Goal: Task Accomplishment & Management: Use online tool/utility

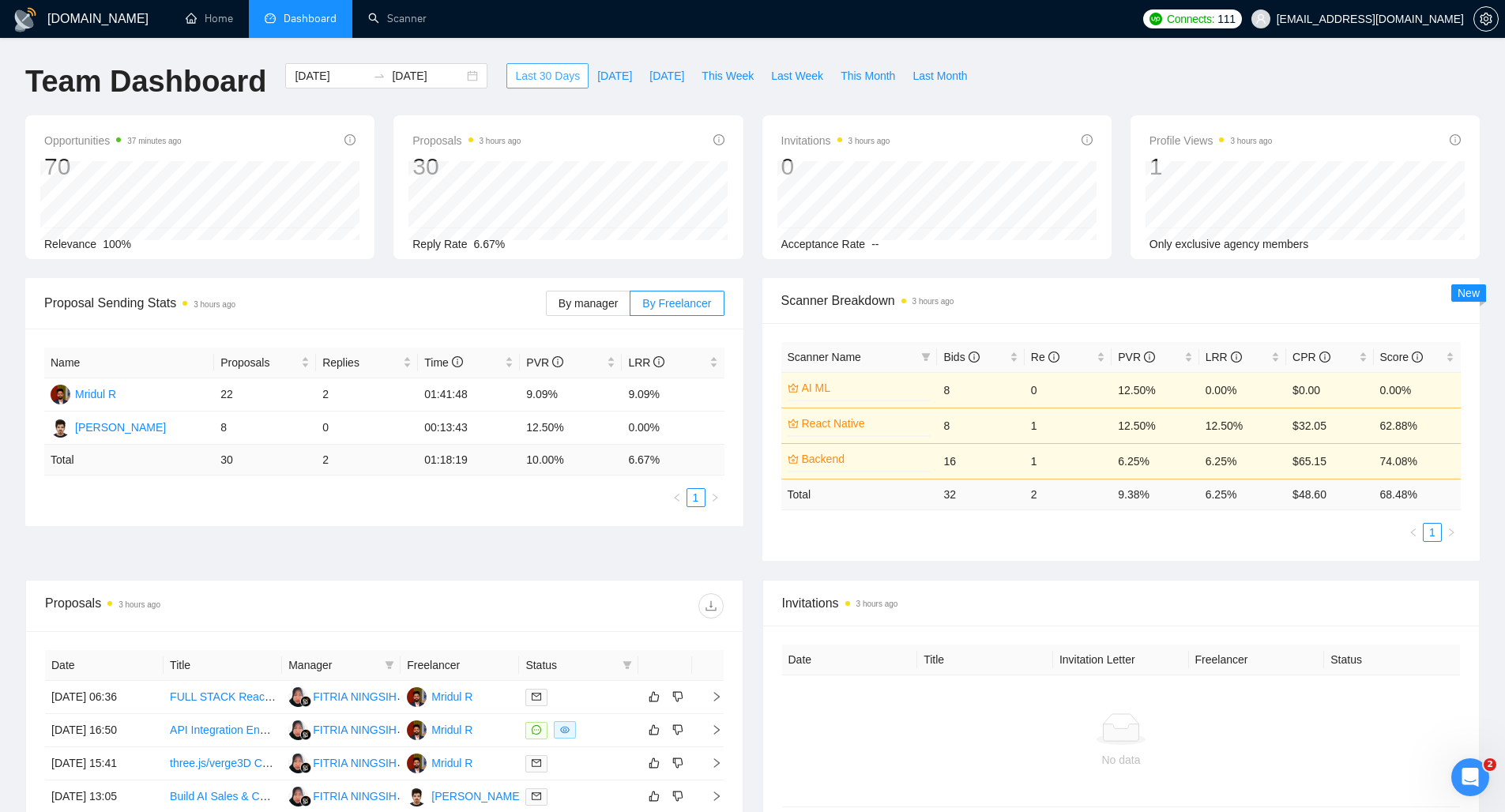
click at [521, 74] on span "Last 30 Days" at bounding box center [547, 76] width 65 height 17
drag, startPoint x: 1376, startPoint y: 459, endPoint x: 1457, endPoint y: 467, distance: 81.4
click at [1457, 467] on td "74.08%" at bounding box center [1416, 461] width 87 height 36
click at [1269, 529] on ul "1" at bounding box center [1121, 532] width 680 height 19
click at [392, 20] on link "Scanner" at bounding box center [398, 19] width 59 height 14
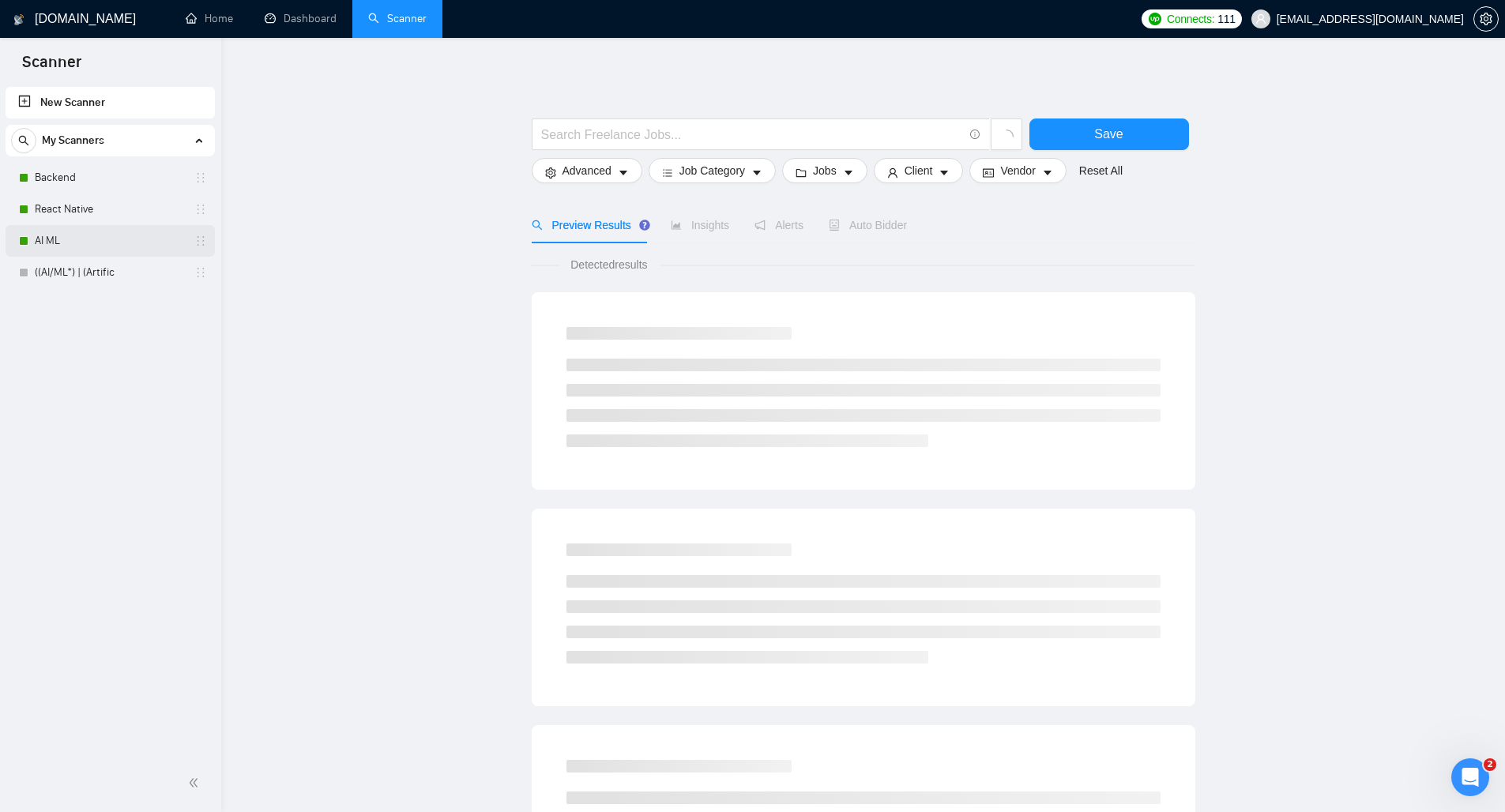
click at [70, 236] on link "AI ML" at bounding box center [110, 241] width 150 height 32
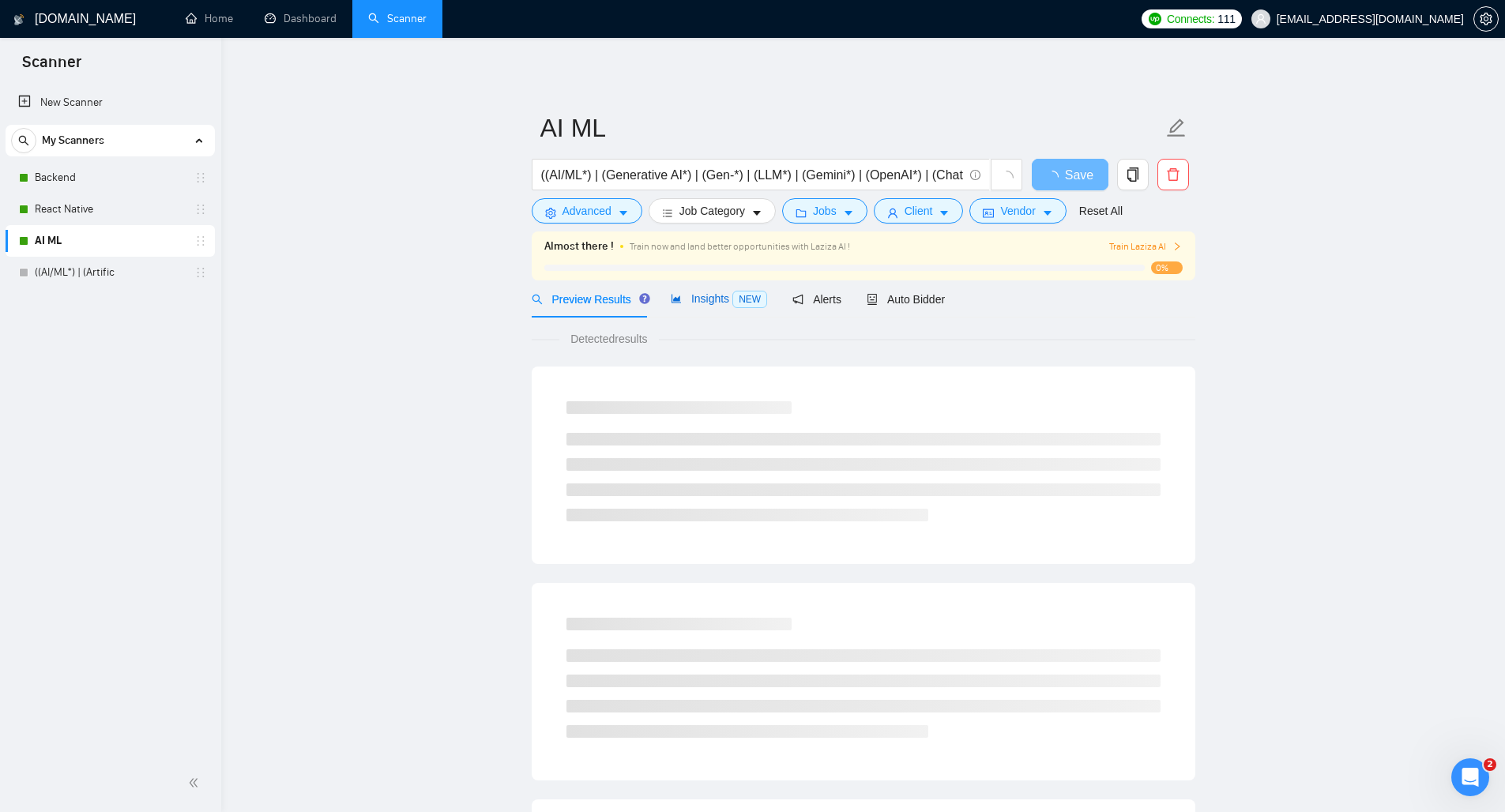
click at [697, 300] on span "Insights NEW" at bounding box center [719, 298] width 97 height 13
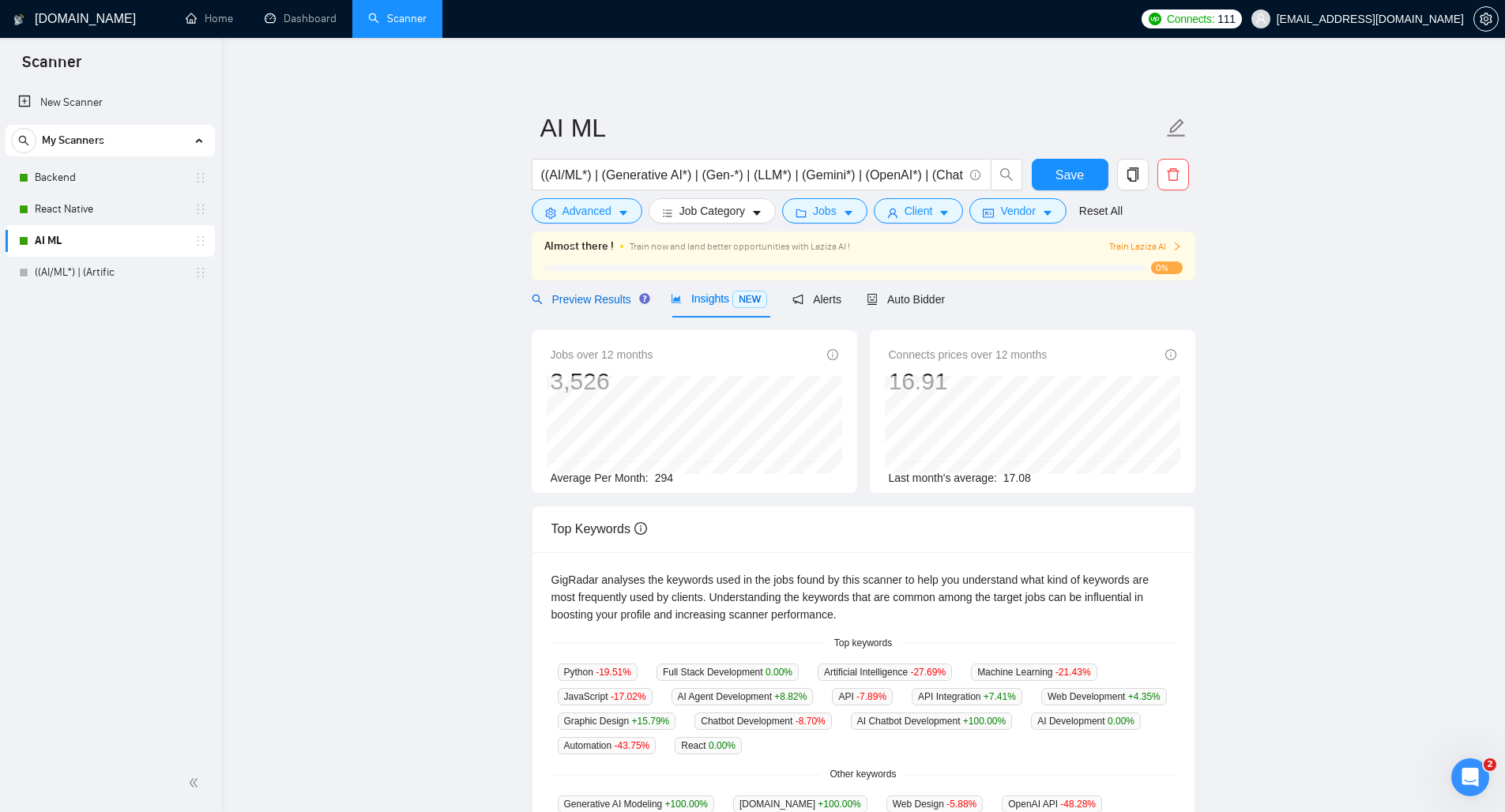
click at [595, 299] on span "Preview Results" at bounding box center [589, 299] width 114 height 13
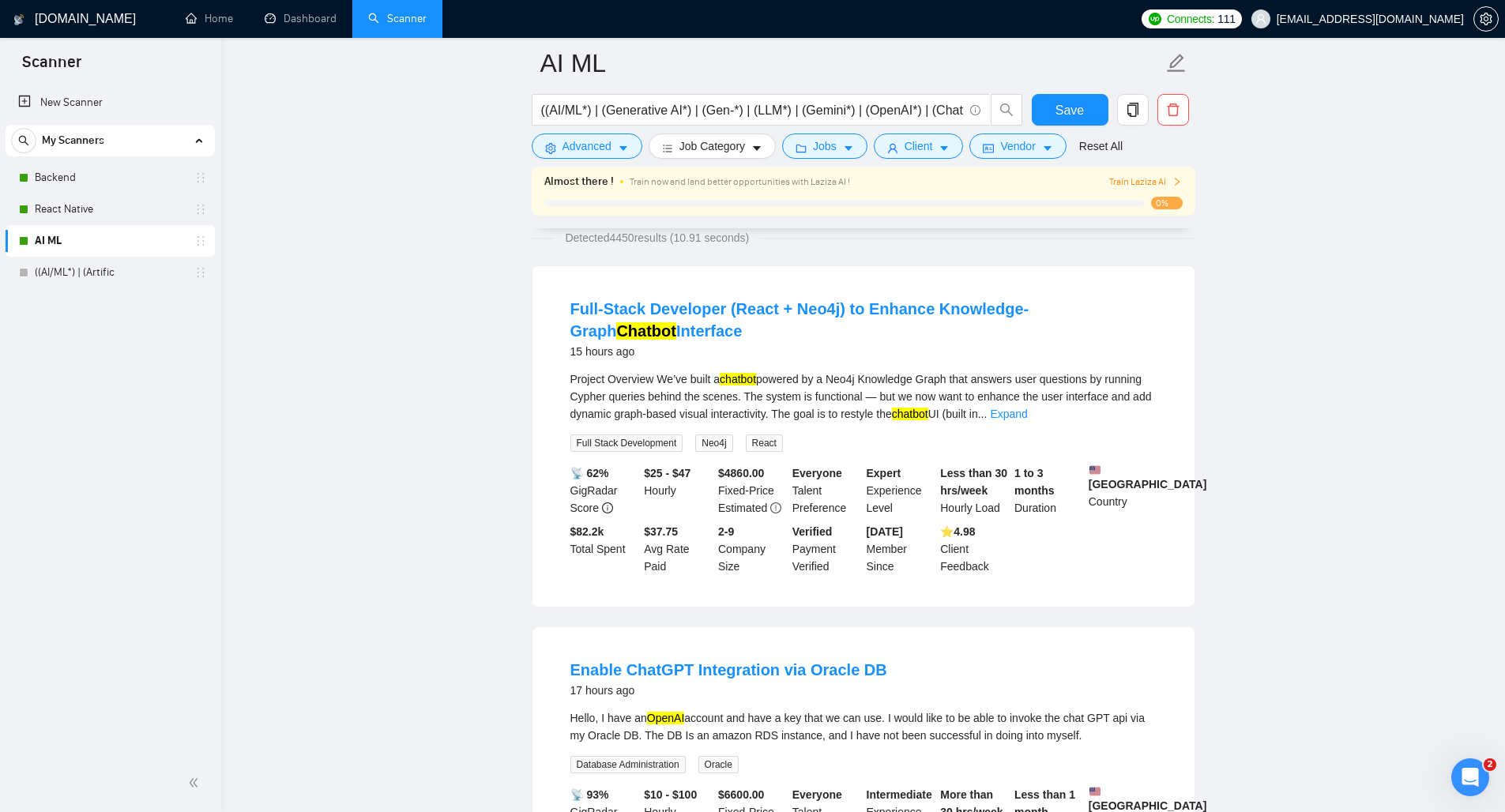
scroll to position [112, 0]
click at [1027, 415] on link "Expand" at bounding box center [1008, 415] width 37 height 13
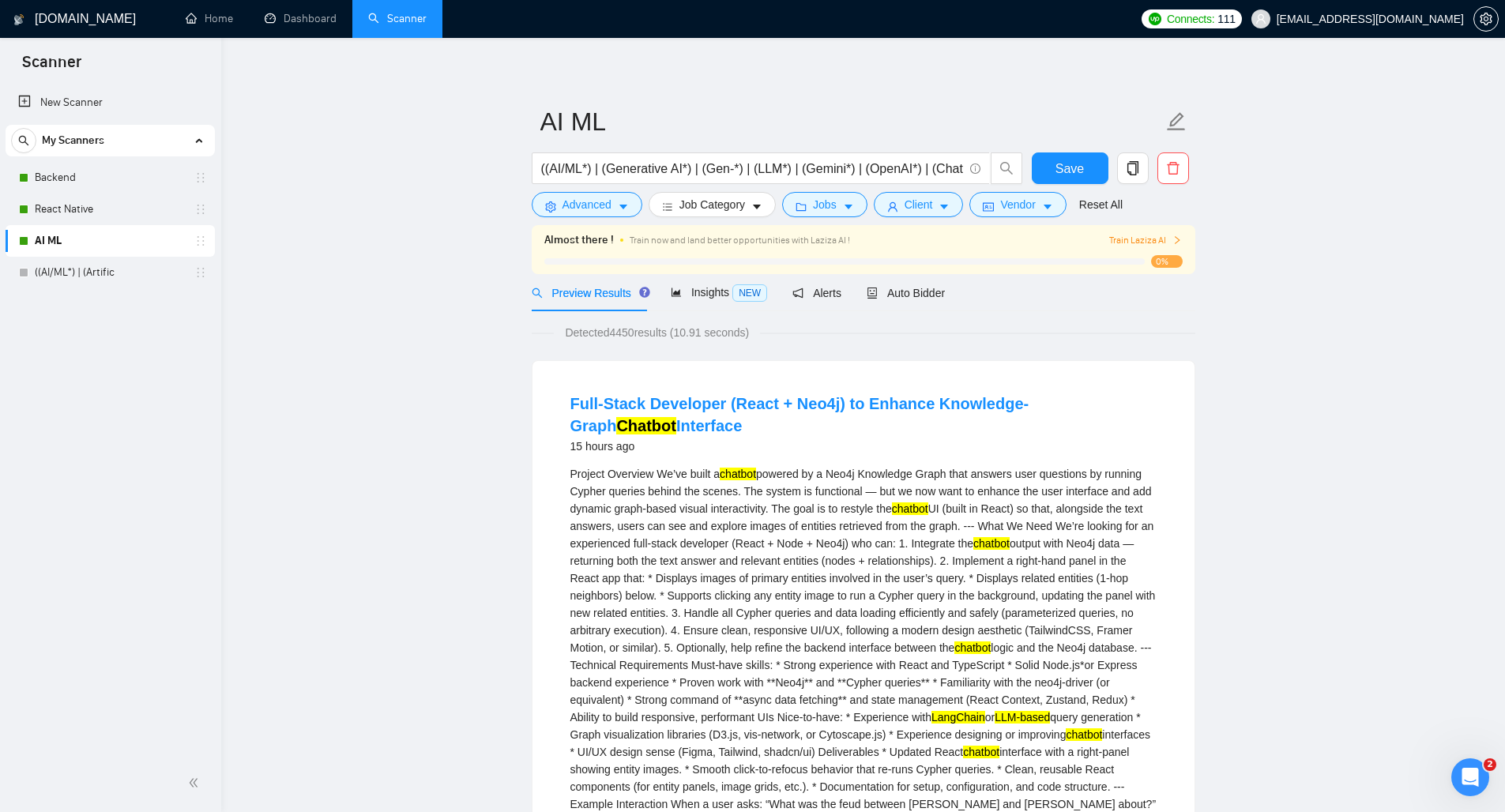
scroll to position [0, 0]
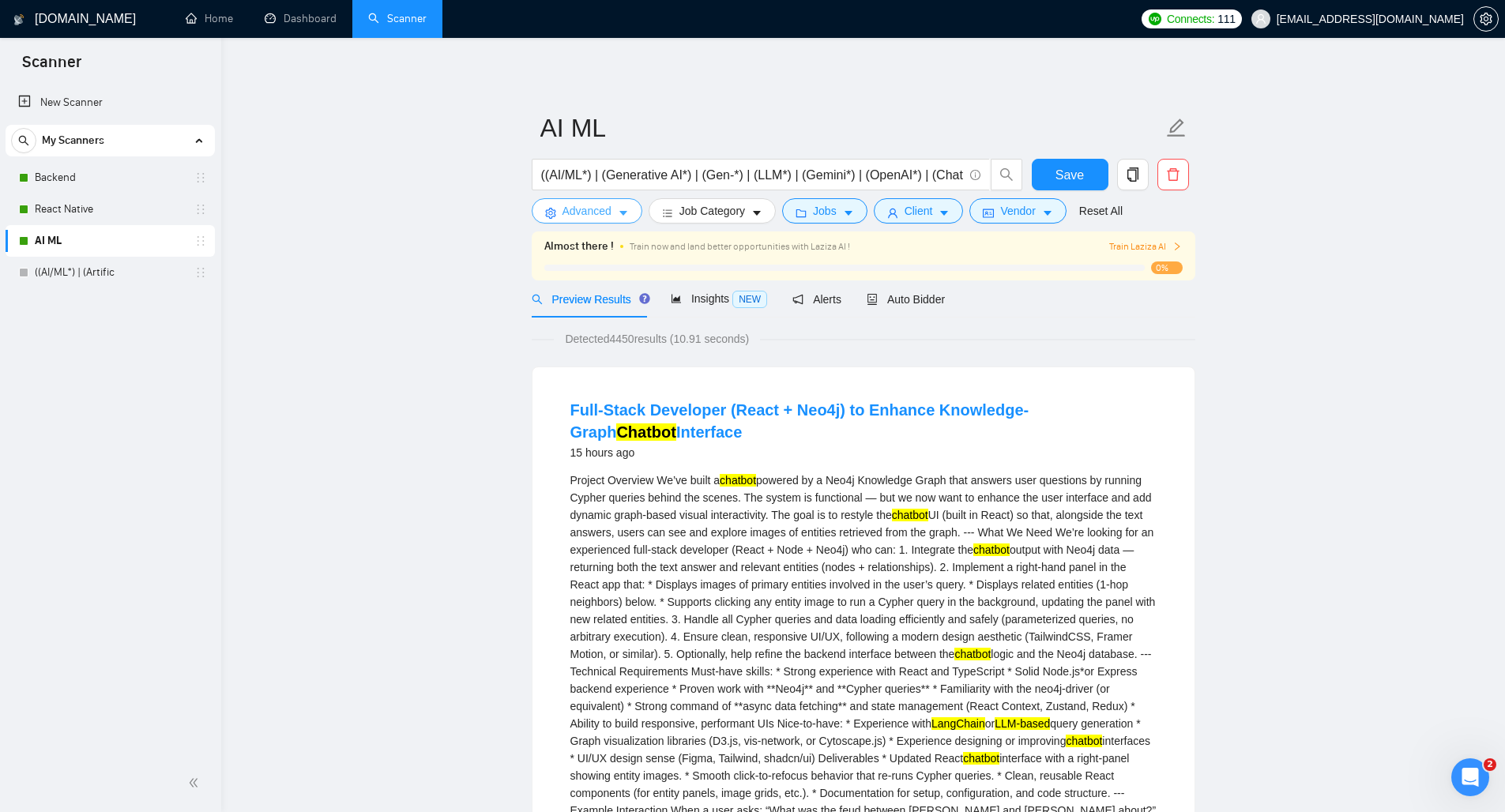
click at [621, 215] on icon "caret-down" at bounding box center [624, 214] width 11 height 11
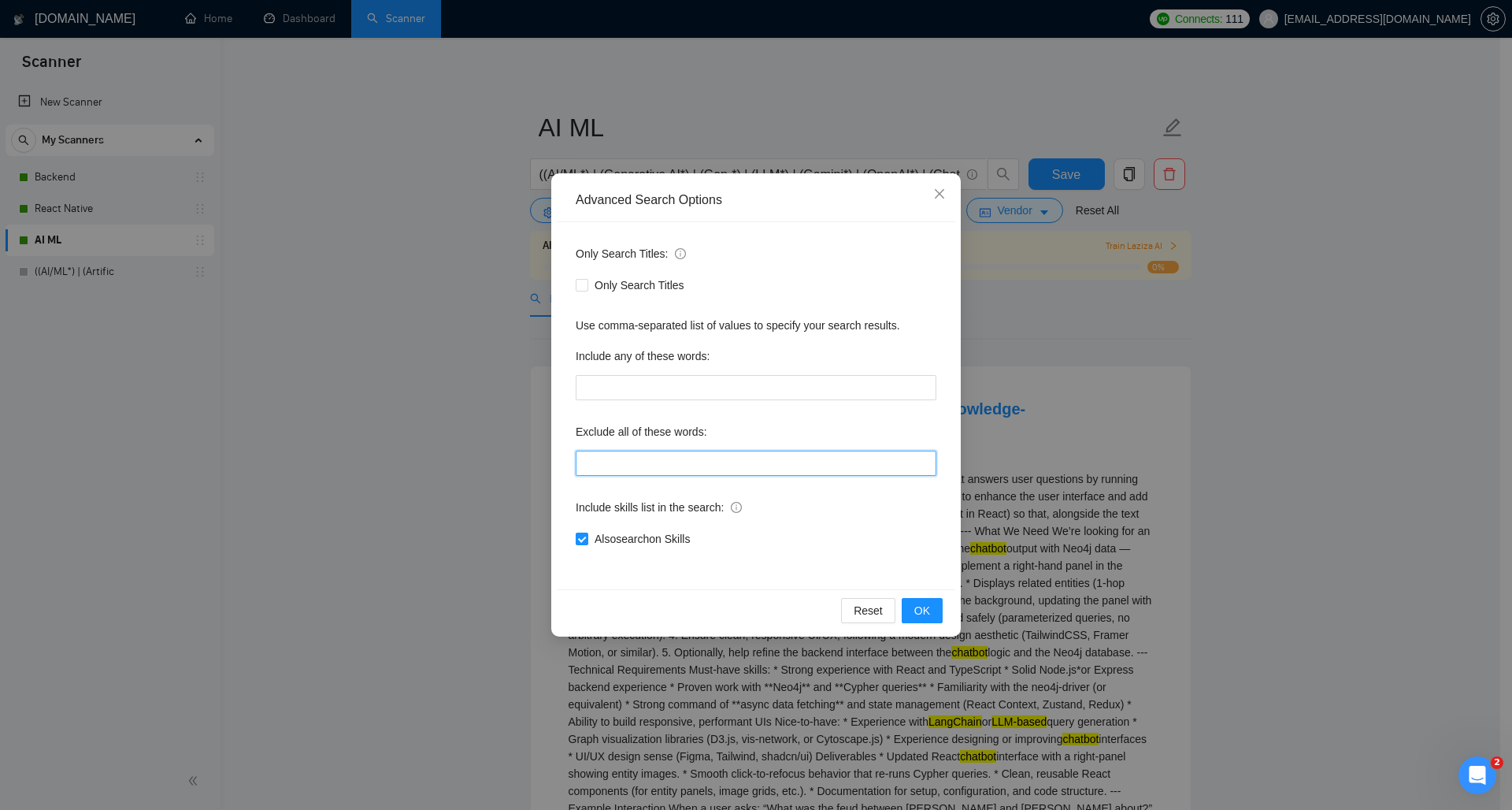
click at [642, 461] on input "text" at bounding box center [756, 463] width 361 height 25
click at [639, 405] on div "Only Search Titles: Only Search Titles Use comma-separated list of values to sp…" at bounding box center [756, 405] width 399 height 367
click at [636, 383] on input "text" at bounding box center [756, 387] width 361 height 25
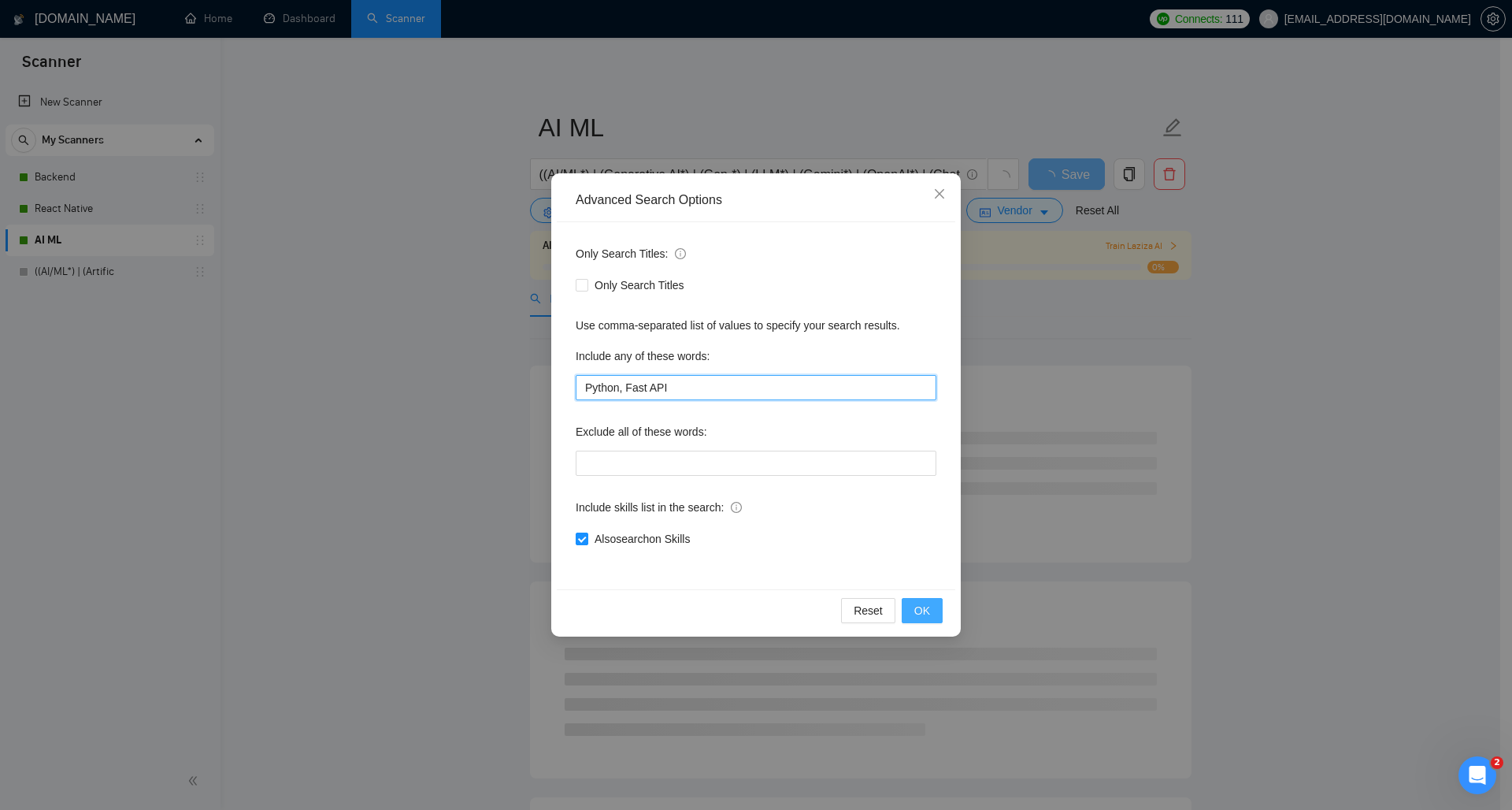
type input "Python, Fast API"
click at [918, 608] on span "OK" at bounding box center [922, 610] width 15 height 17
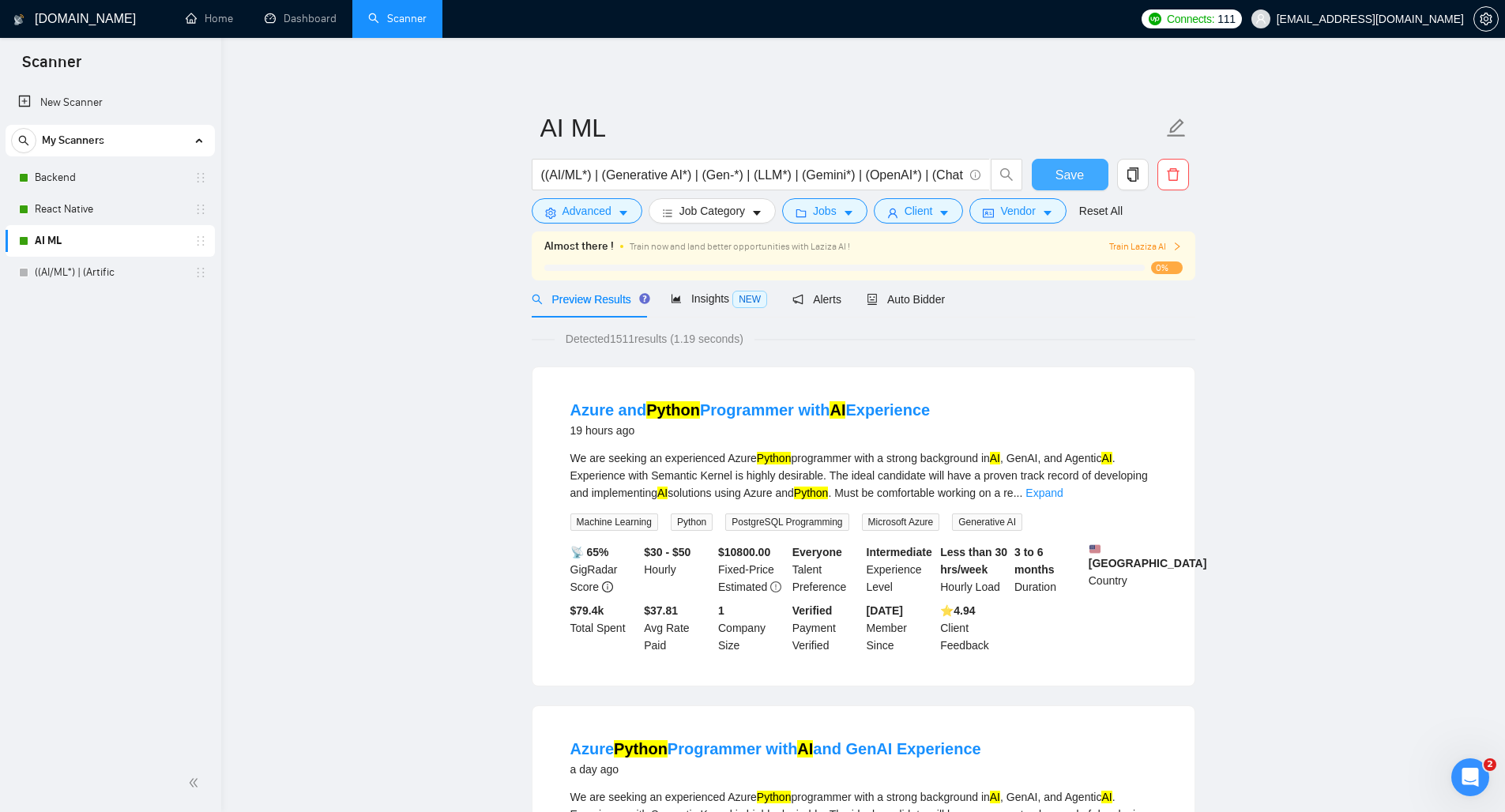
click at [1064, 165] on span "Save" at bounding box center [1069, 175] width 28 height 20
click at [714, 299] on span "Insights NEW" at bounding box center [719, 298] width 97 height 13
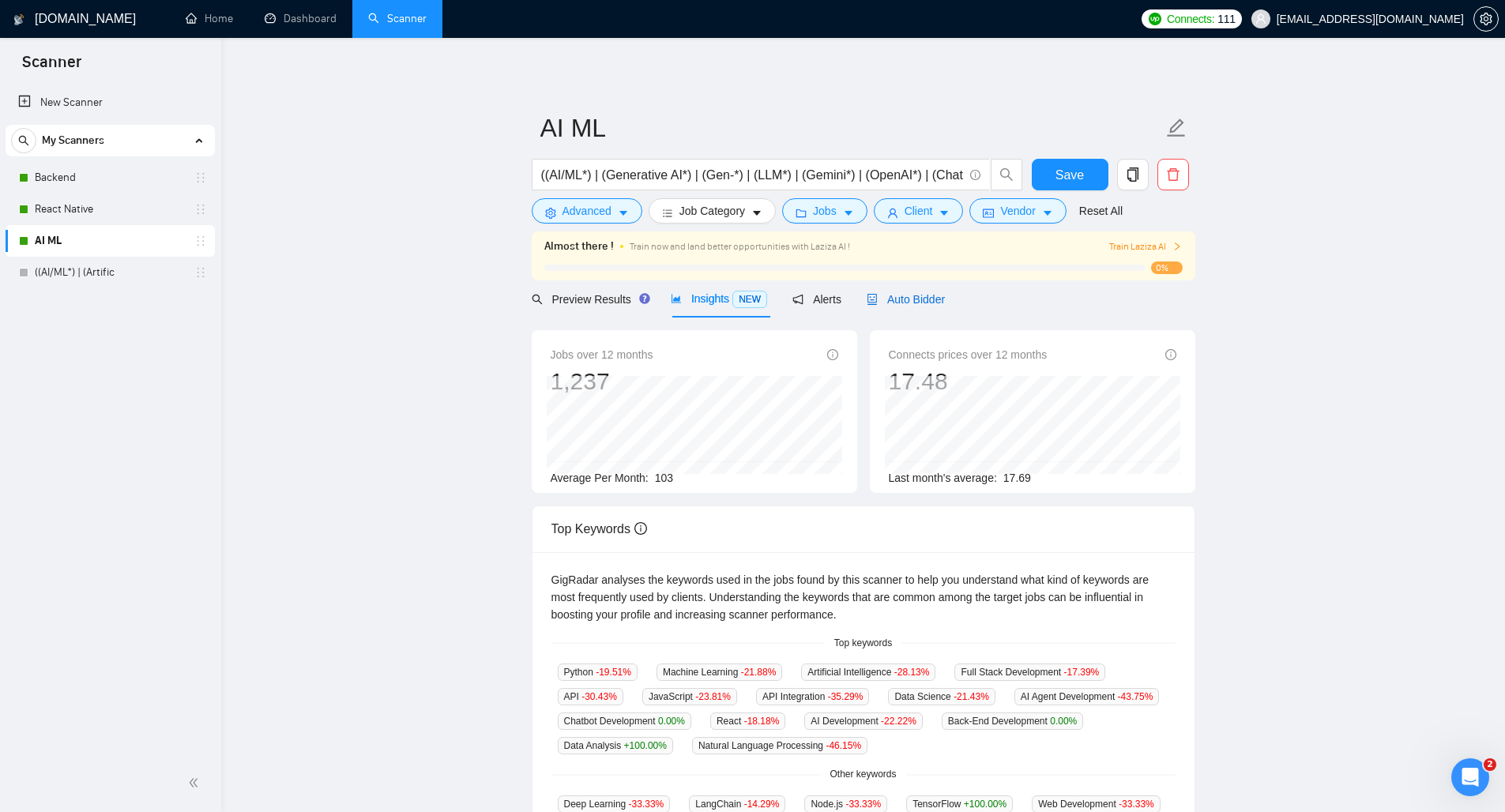
click at [894, 295] on span "Auto Bidder" at bounding box center [906, 299] width 78 height 13
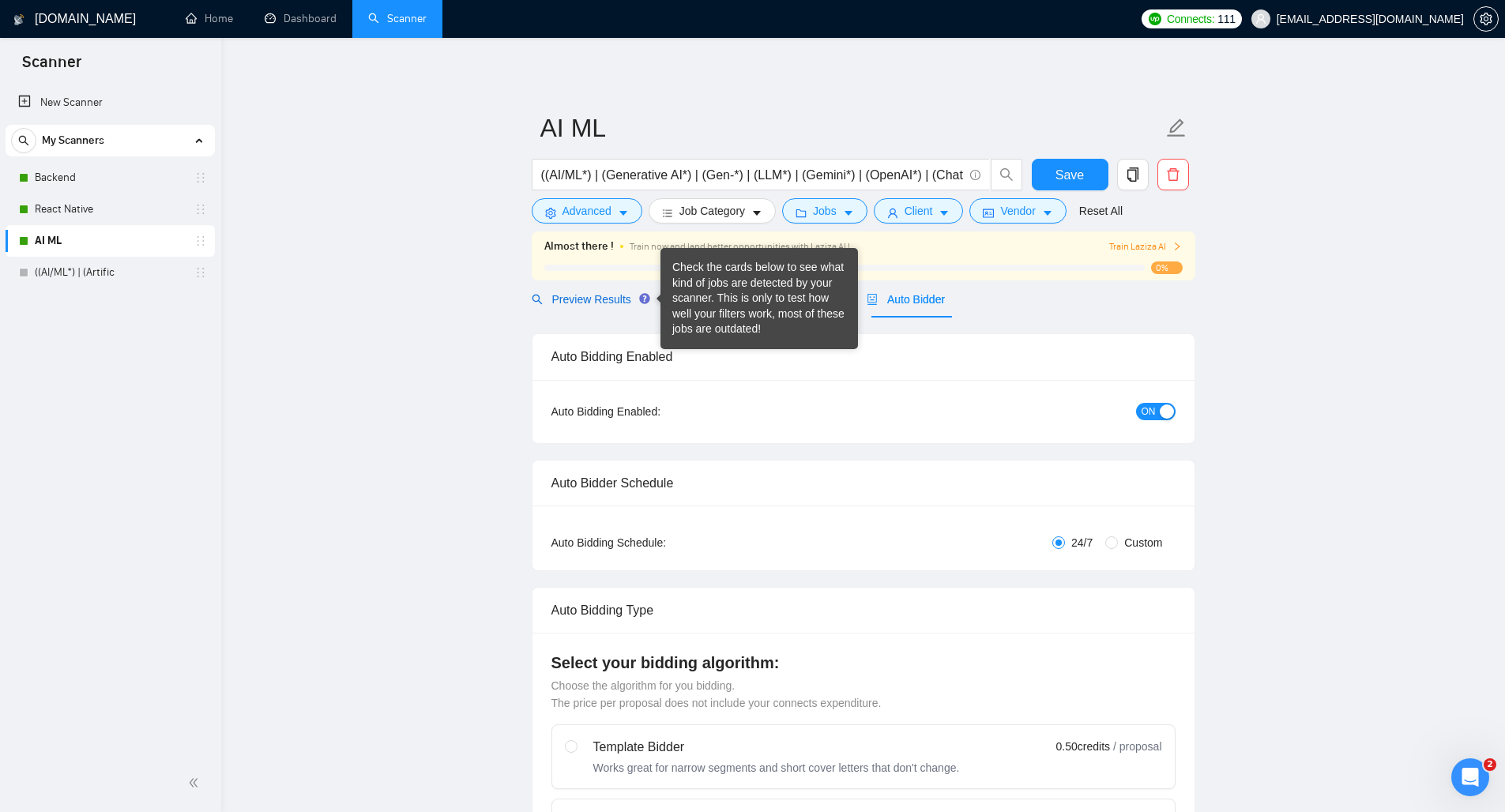
click at [614, 305] on span "Preview Results" at bounding box center [589, 299] width 114 height 13
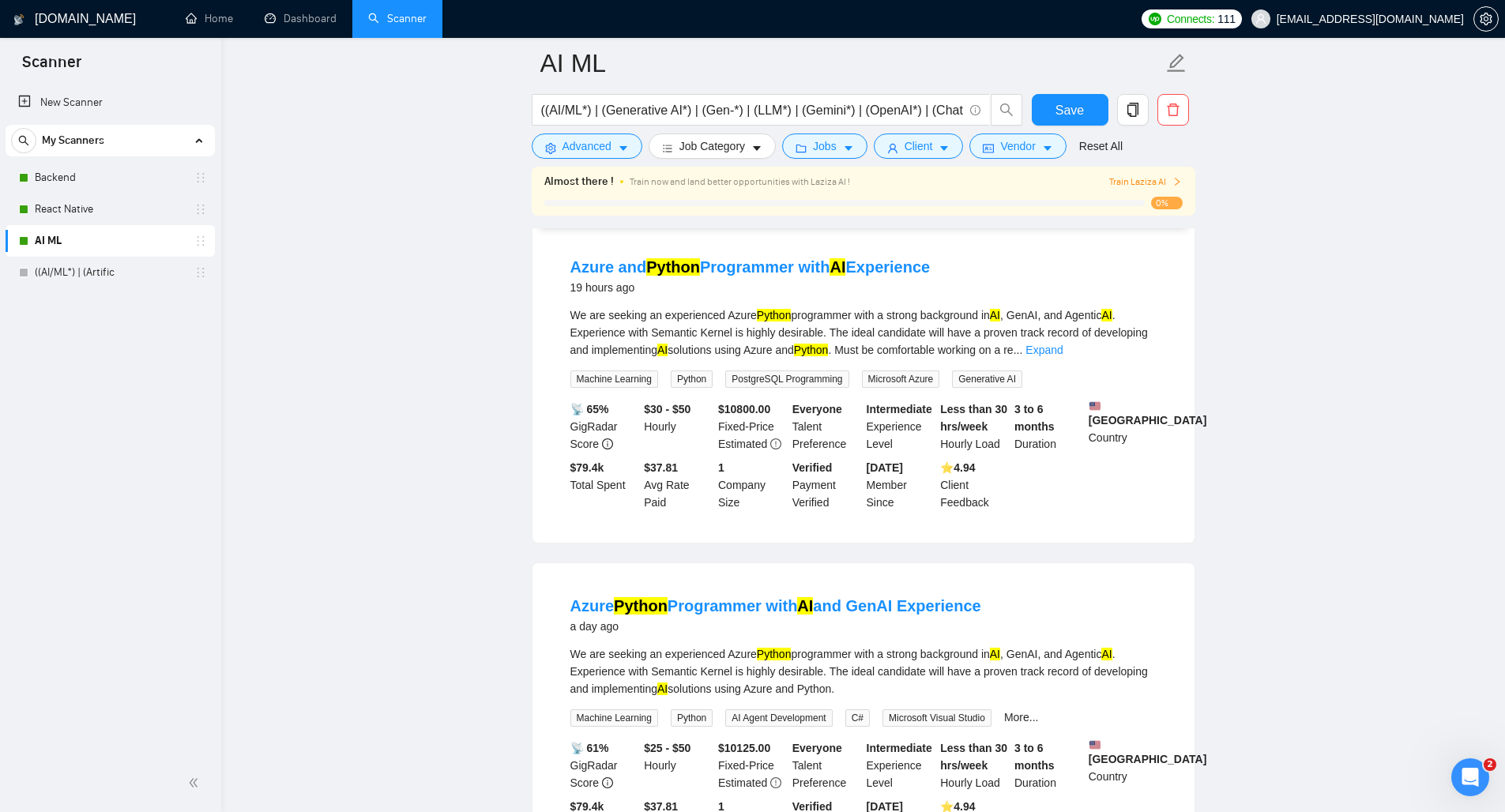
scroll to position [166, 0]
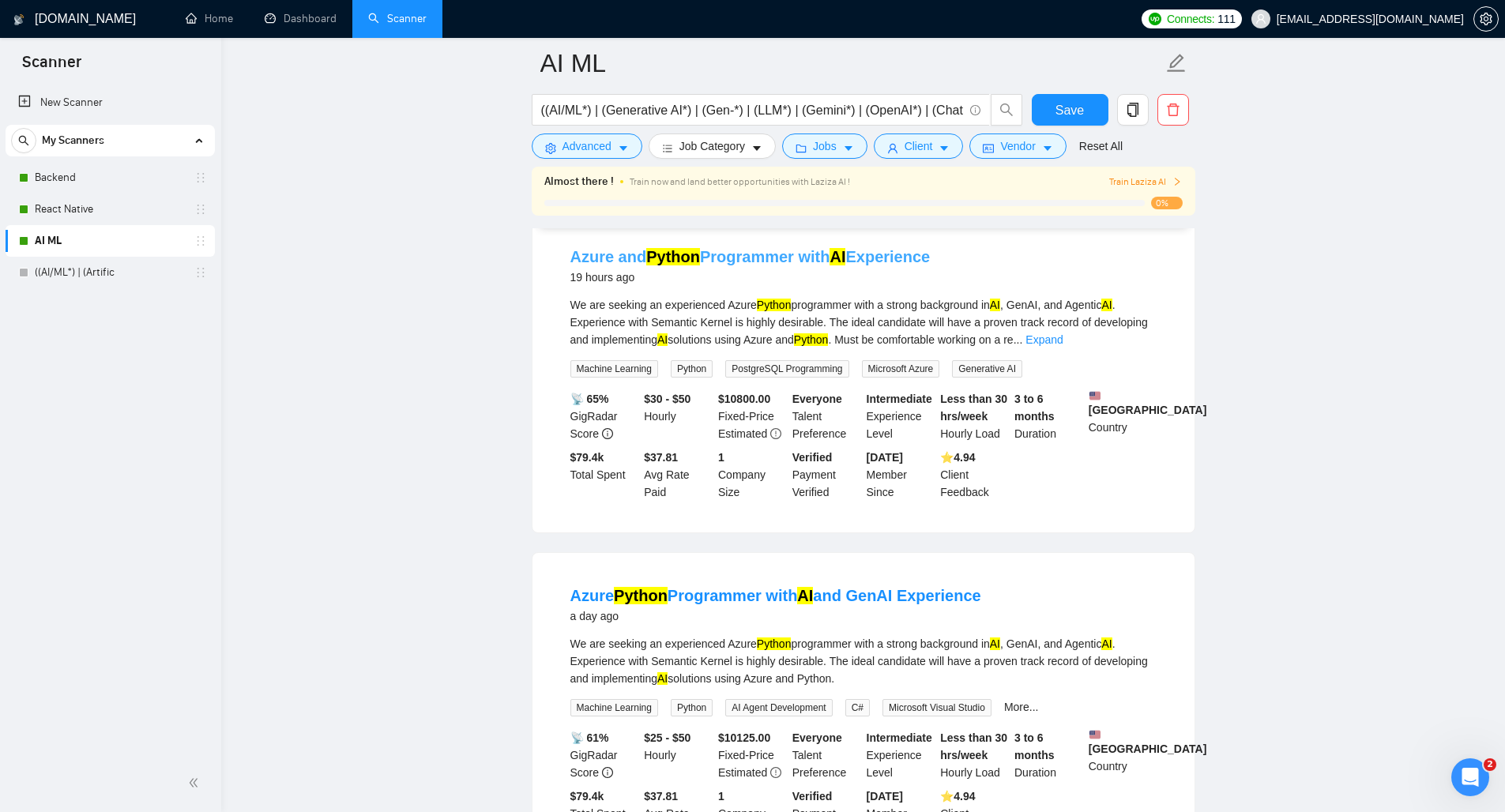
click at [690, 258] on mark "Python" at bounding box center [673, 256] width 54 height 17
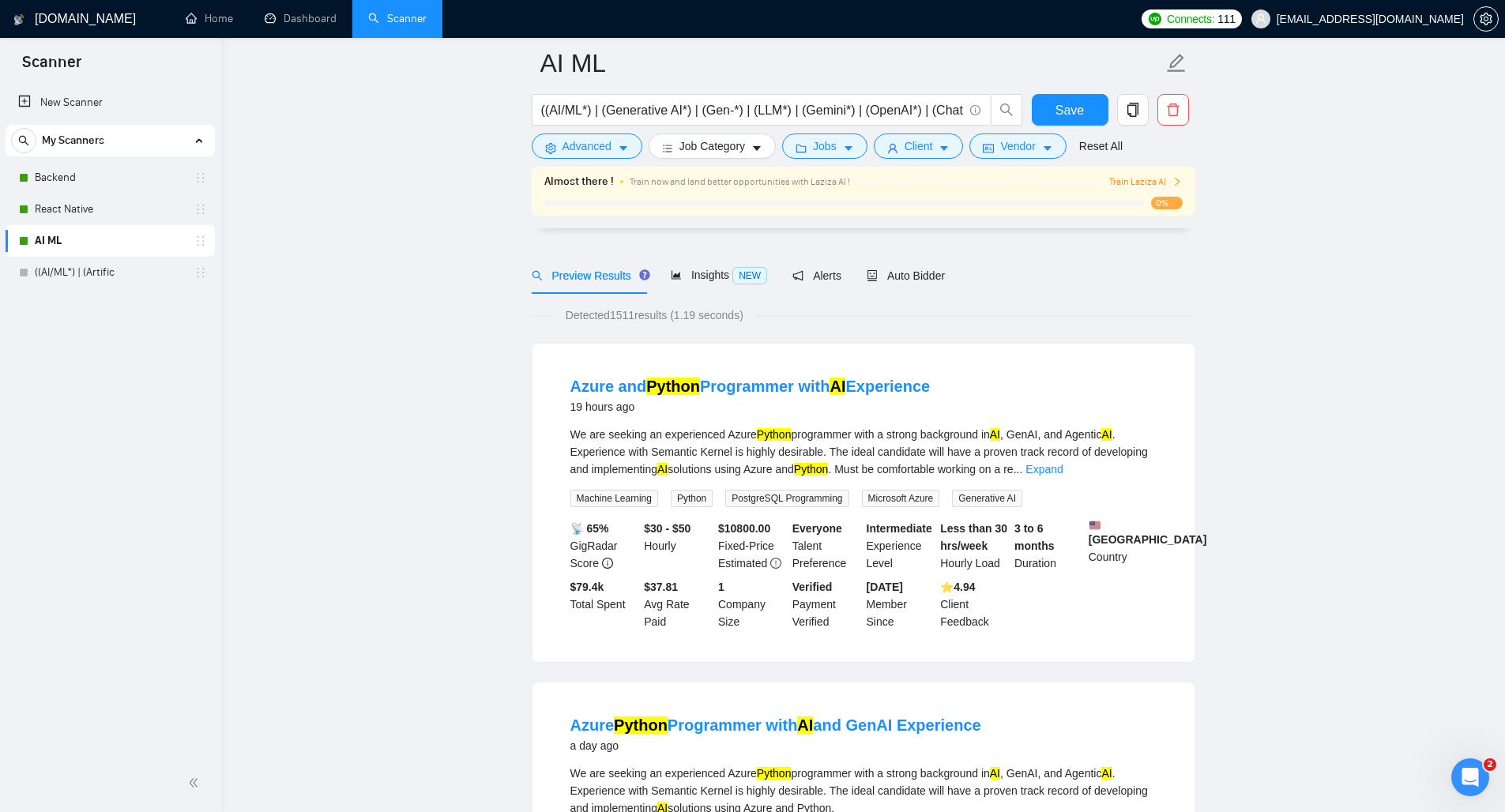
scroll to position [0, 0]
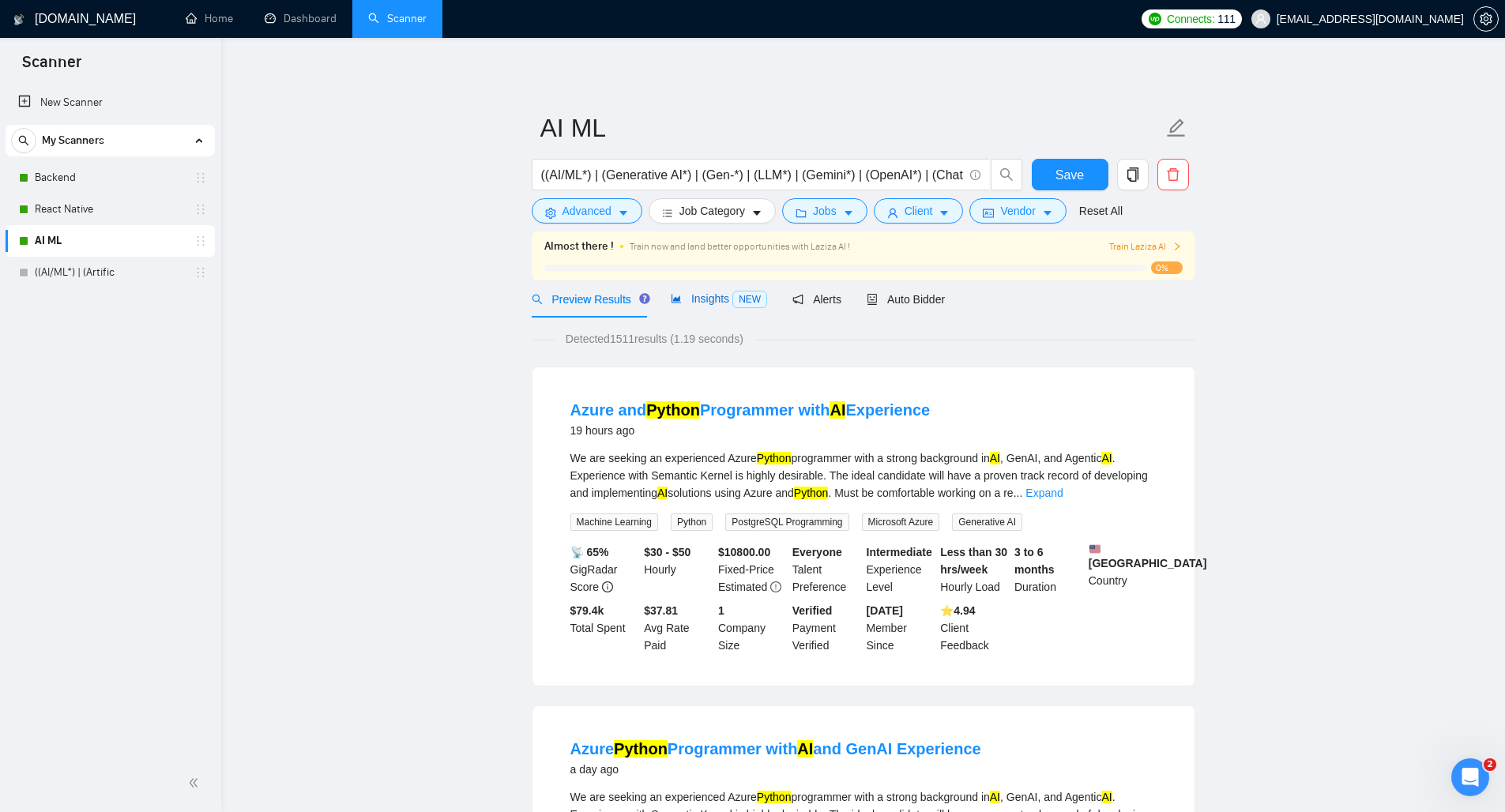
click at [723, 306] on div "Insights NEW" at bounding box center [719, 299] width 97 height 18
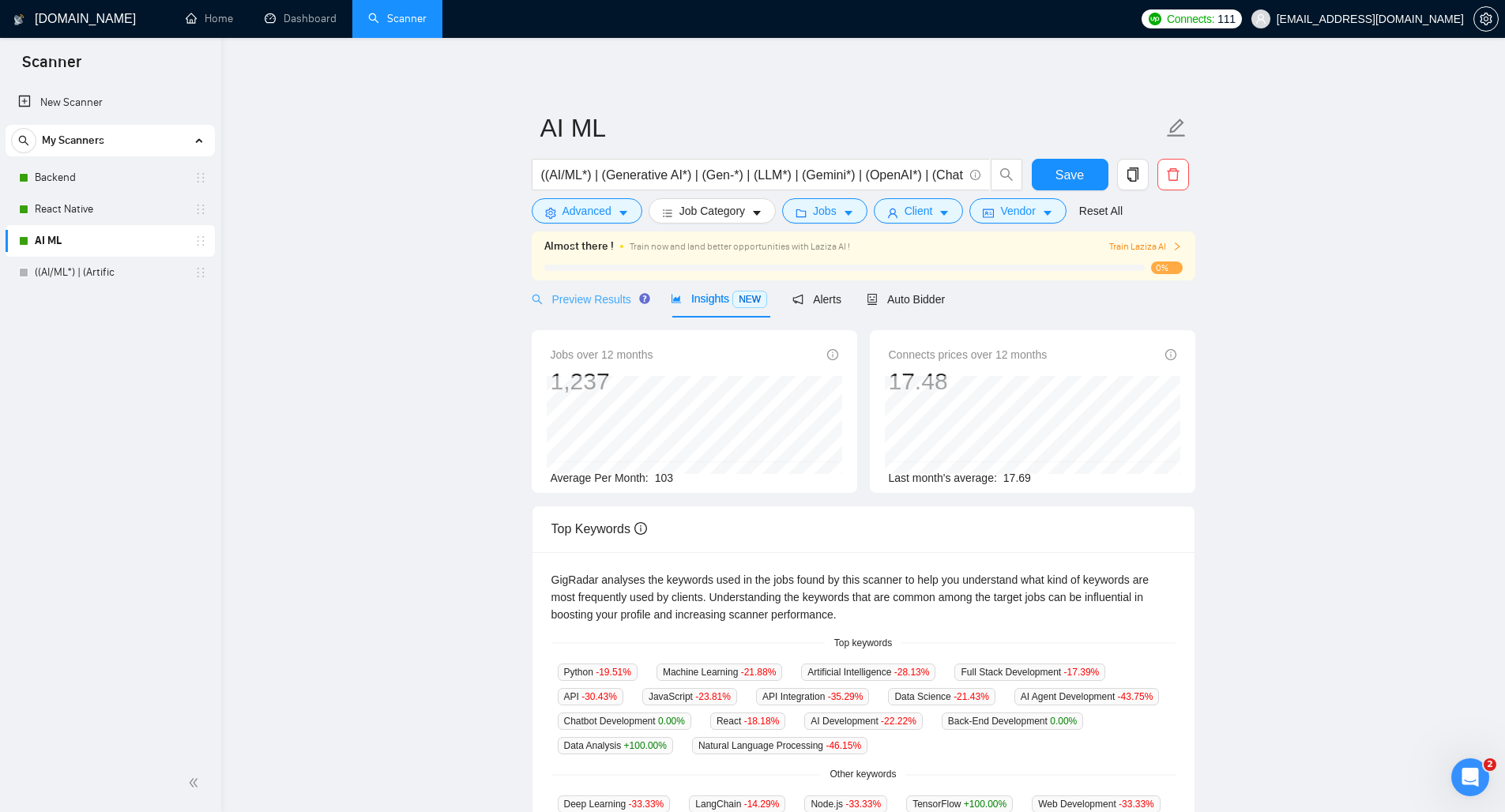
click at [618, 308] on div "Preview Results" at bounding box center [589, 299] width 114 height 37
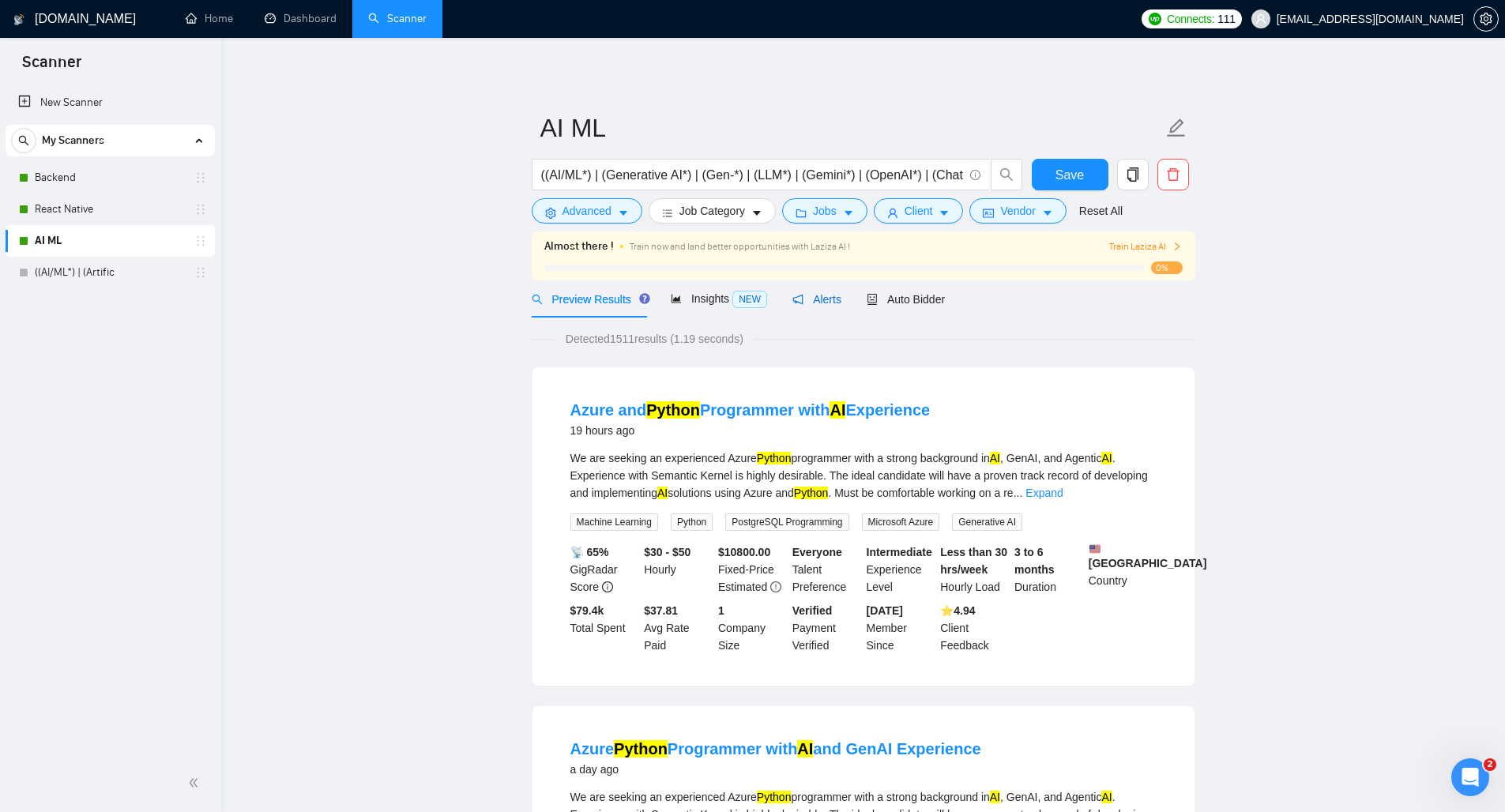
click at [828, 307] on div "Alerts" at bounding box center [816, 299] width 49 height 17
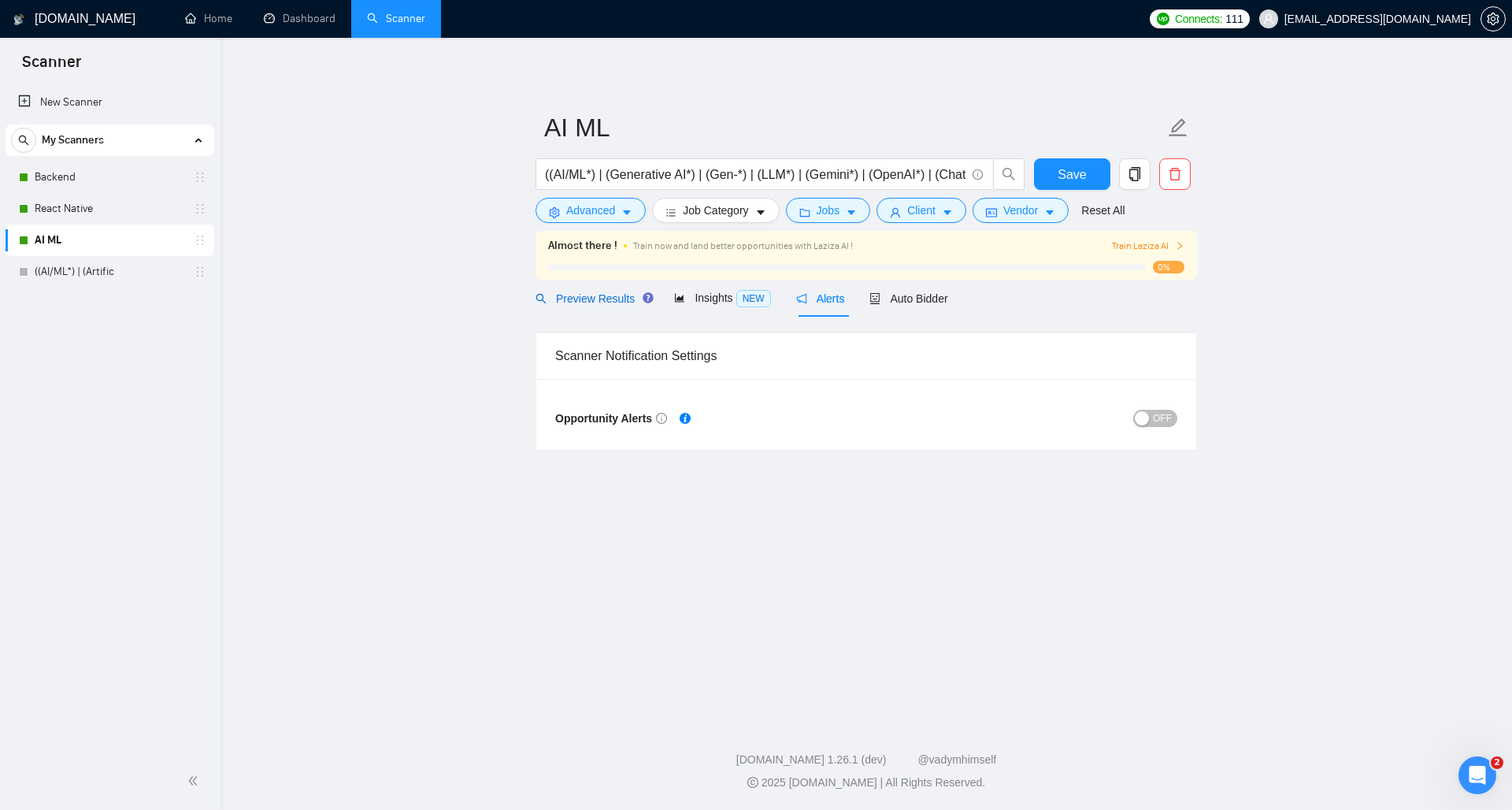
click at [604, 304] on span "Preview Results" at bounding box center [593, 298] width 114 height 13
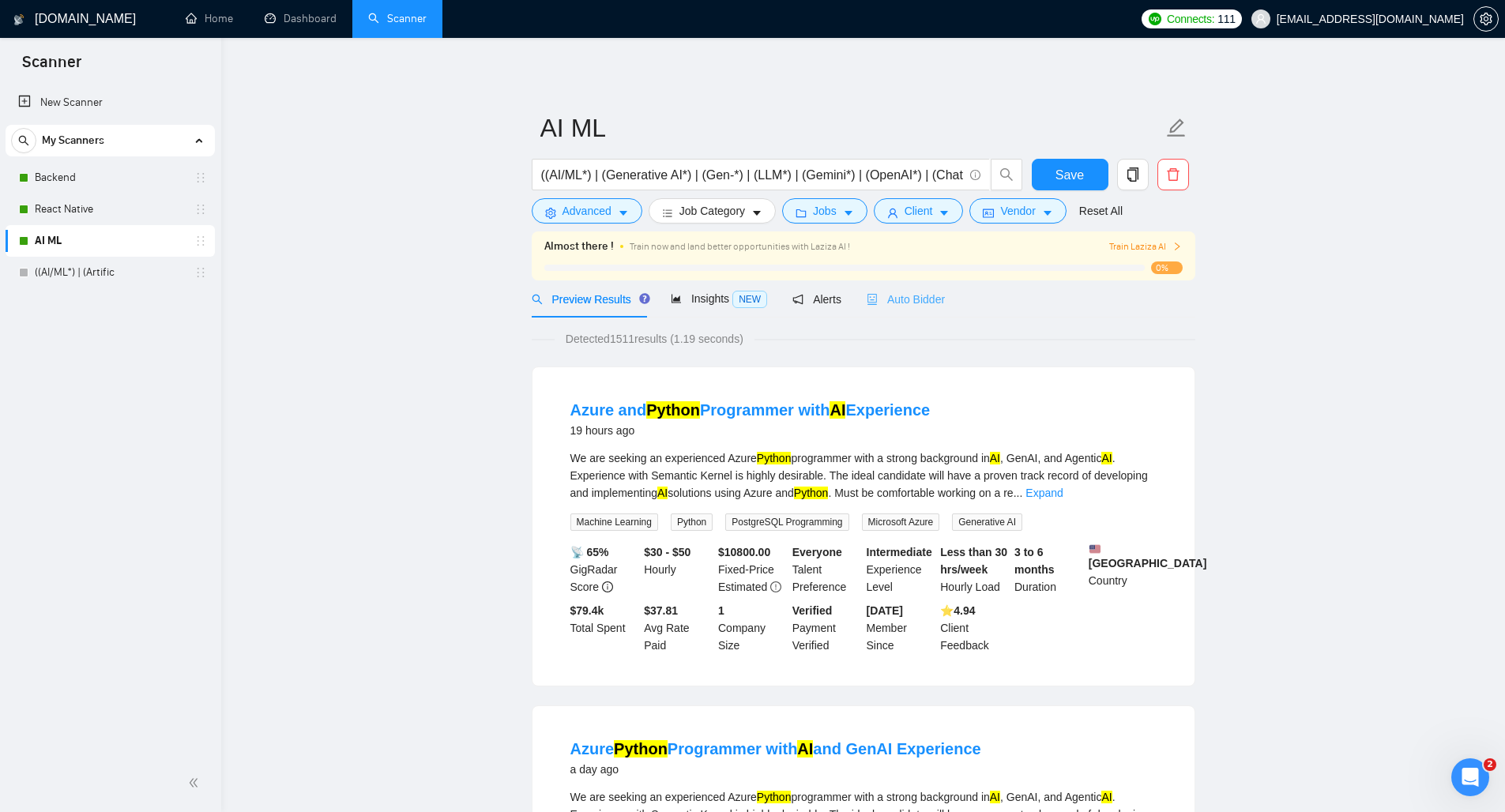
click at [886, 309] on div "Auto Bidder" at bounding box center [906, 299] width 78 height 37
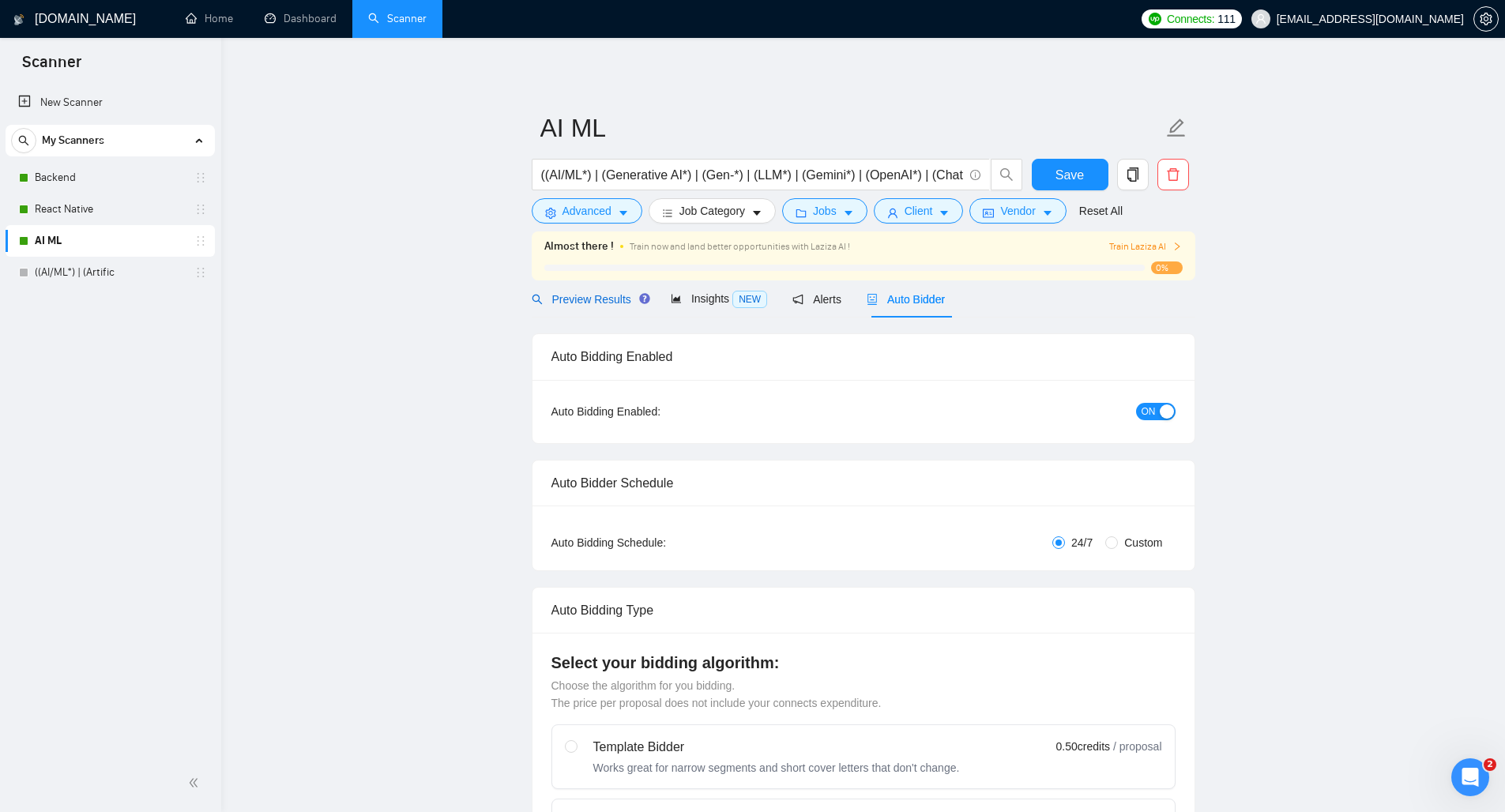
click at [580, 305] on span "Preview Results" at bounding box center [589, 299] width 114 height 13
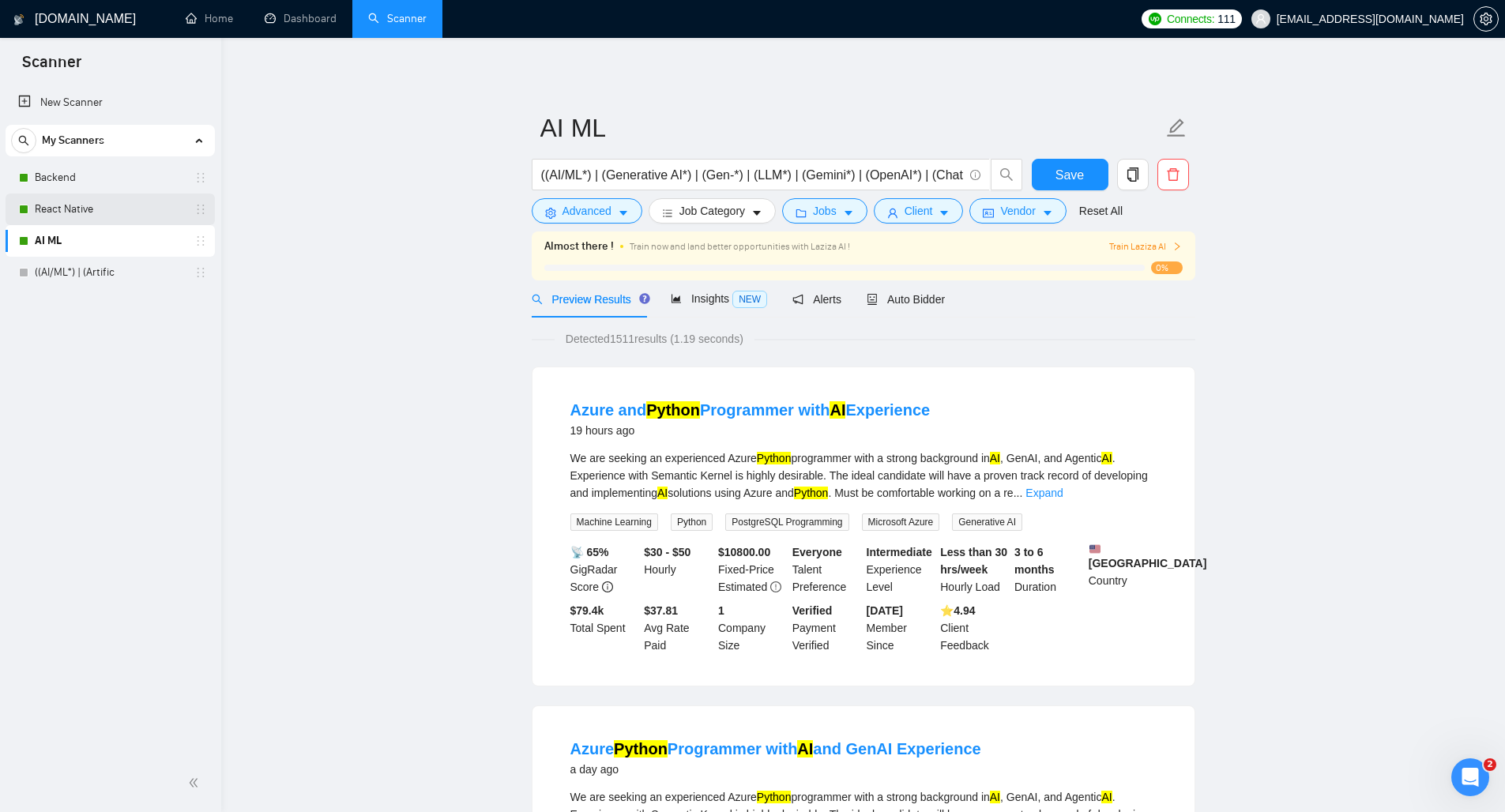
click at [59, 206] on link "React Native" at bounding box center [110, 209] width 150 height 32
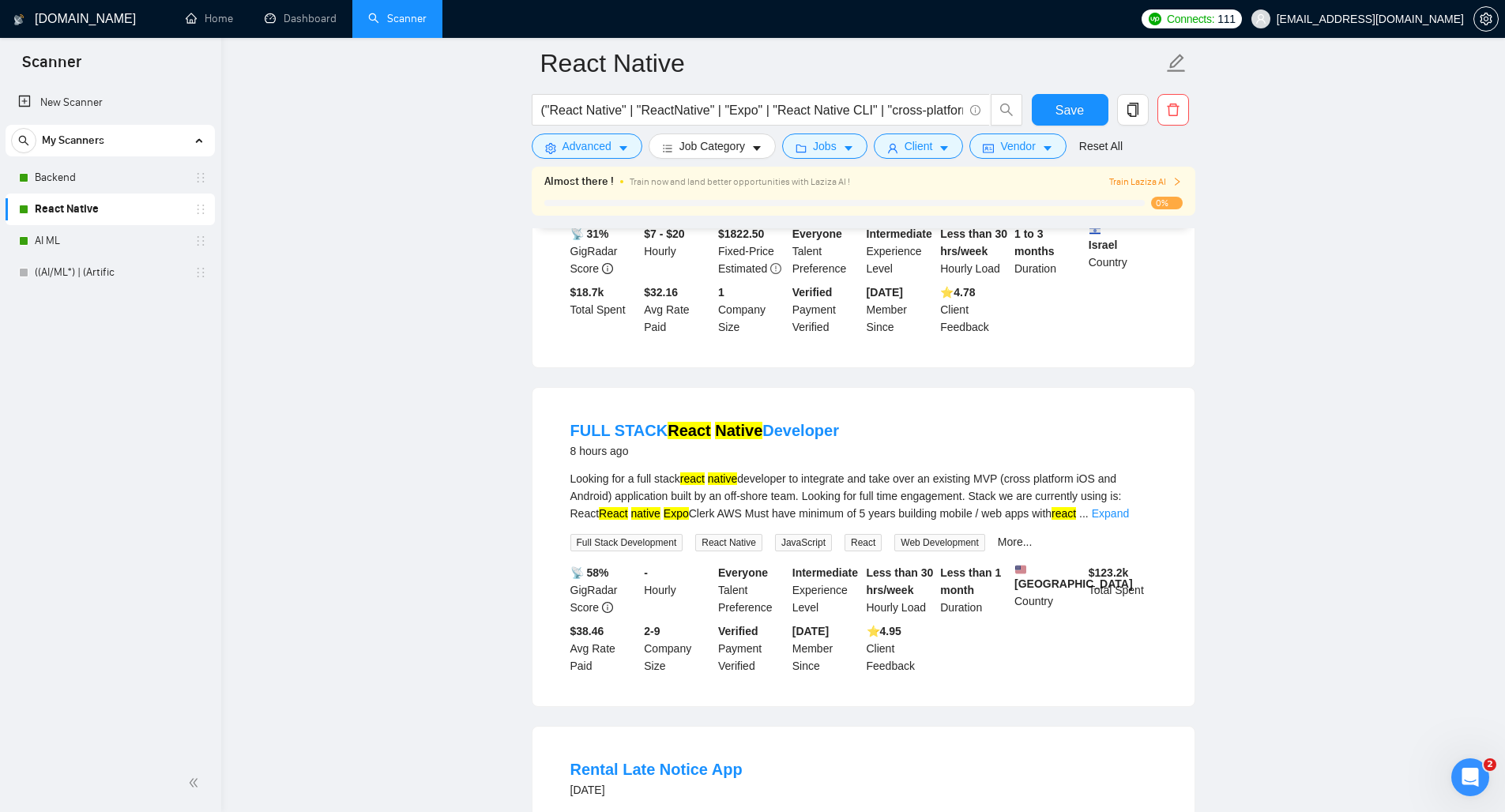
scroll to position [412, 0]
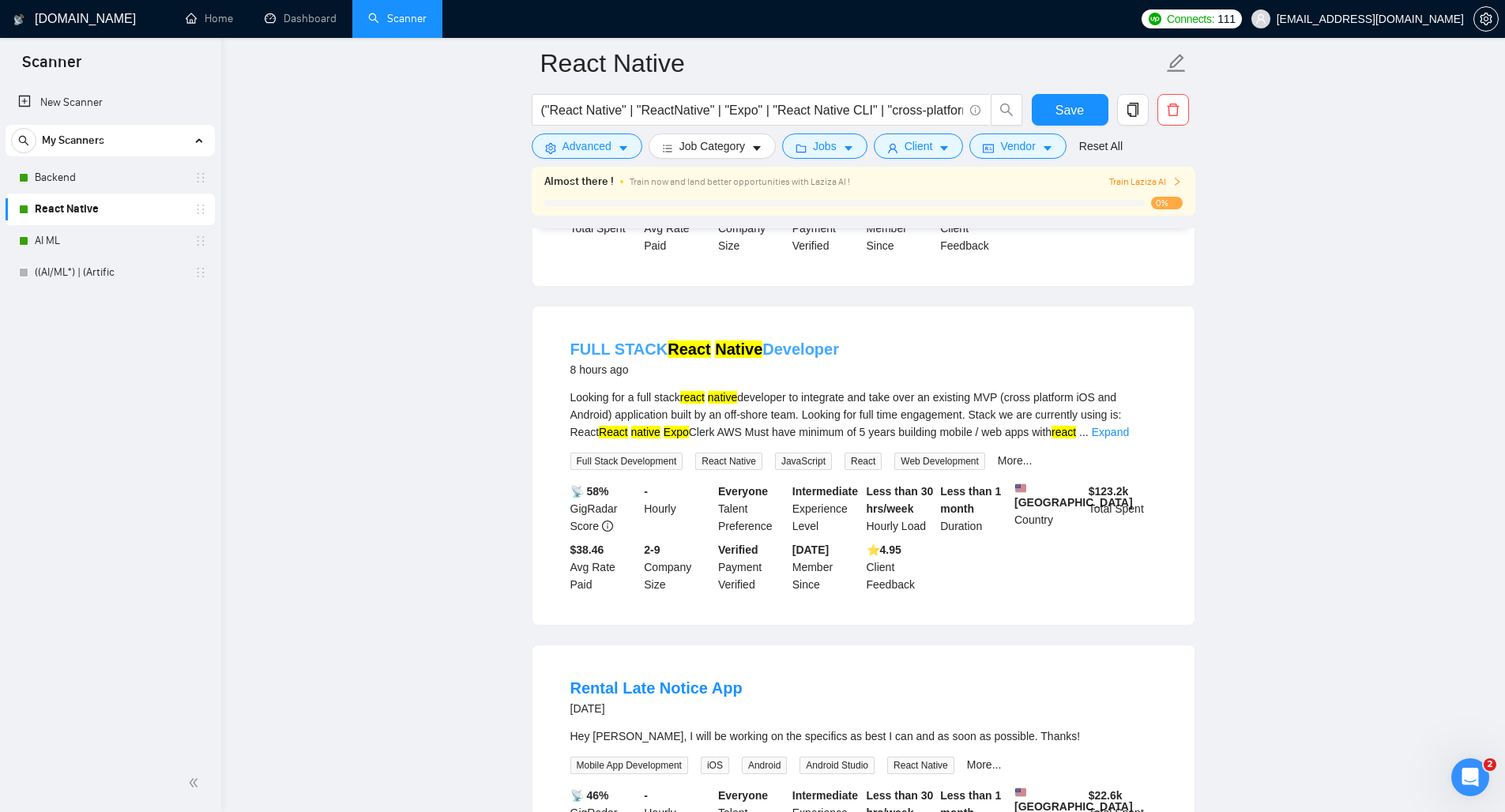
click at [693, 350] on mark "React" at bounding box center [689, 349] width 42 height 17
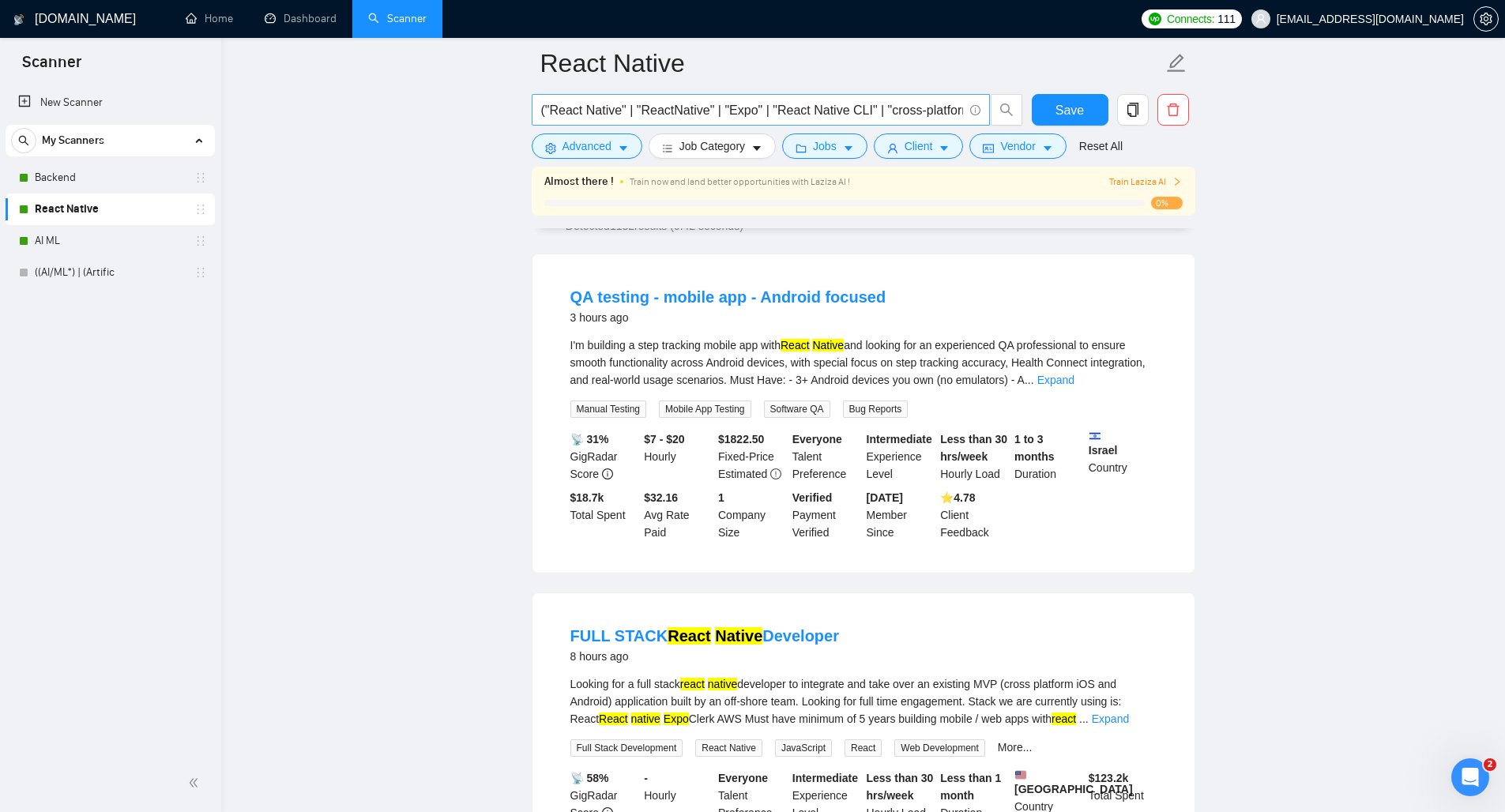
scroll to position [0, 0]
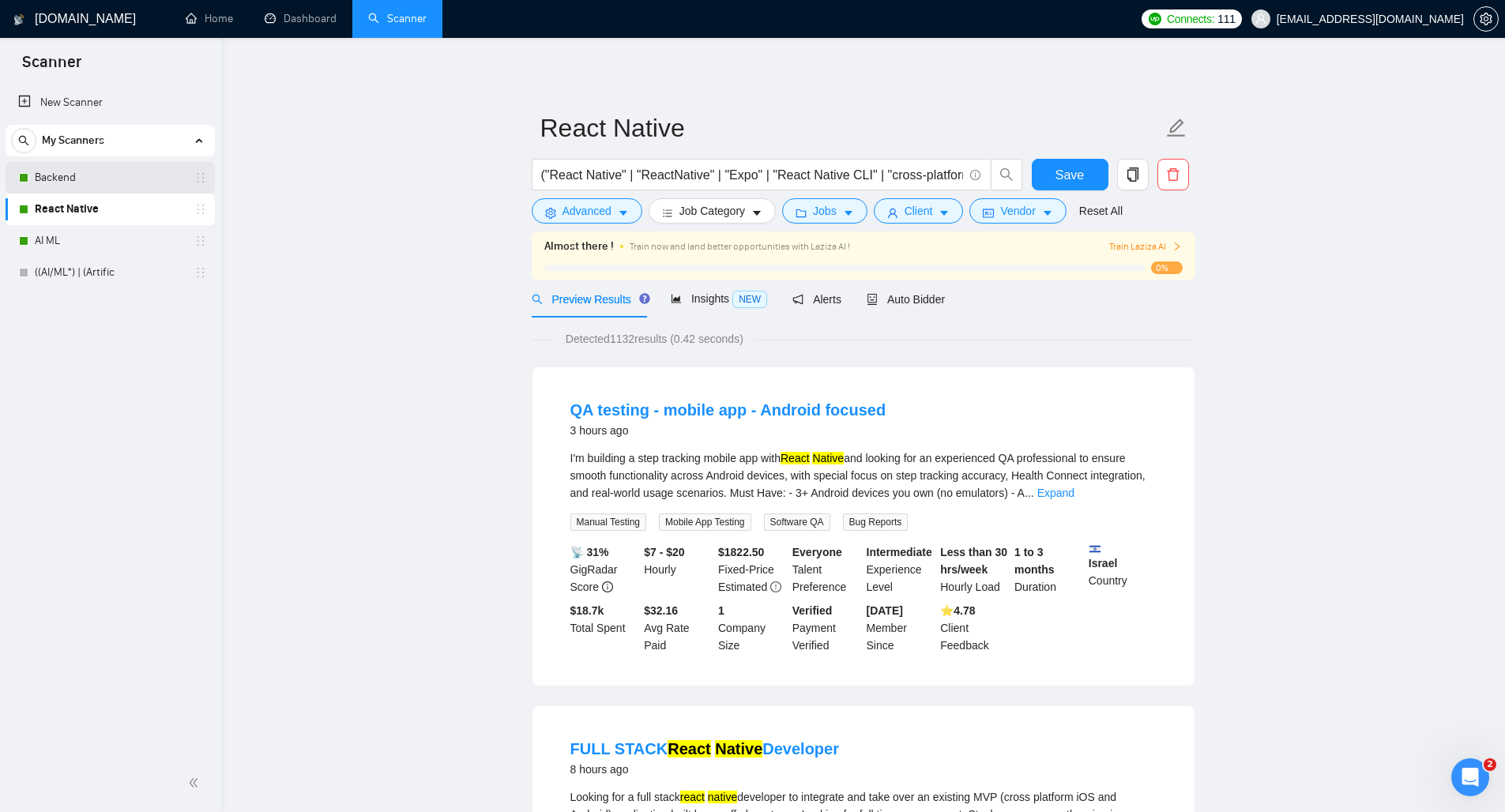
click at [87, 182] on link "Backend" at bounding box center [110, 177] width 150 height 32
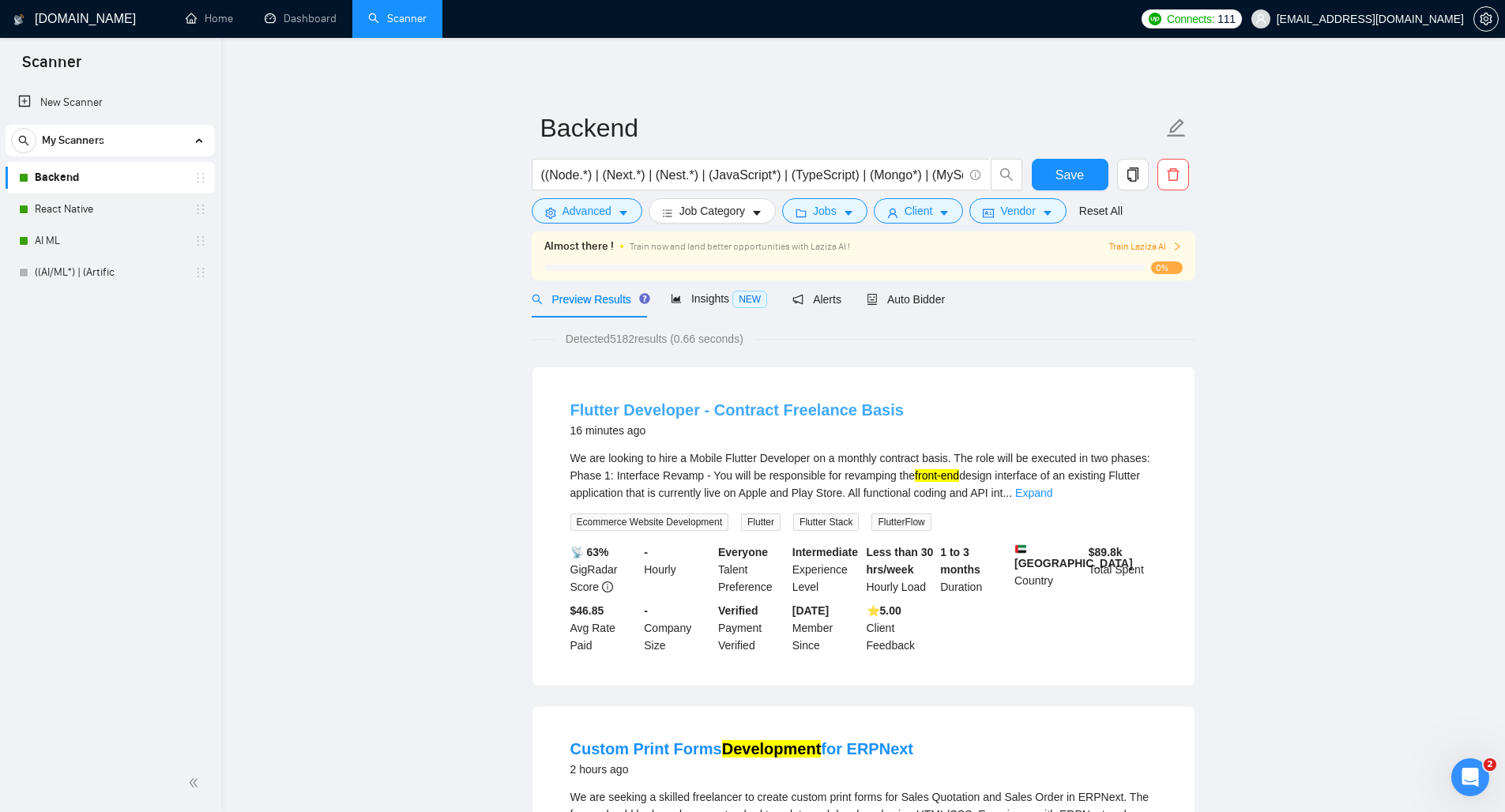
click at [633, 412] on link "Flutter Developer - Contract Freelance Basis" at bounding box center [737, 410] width 333 height 17
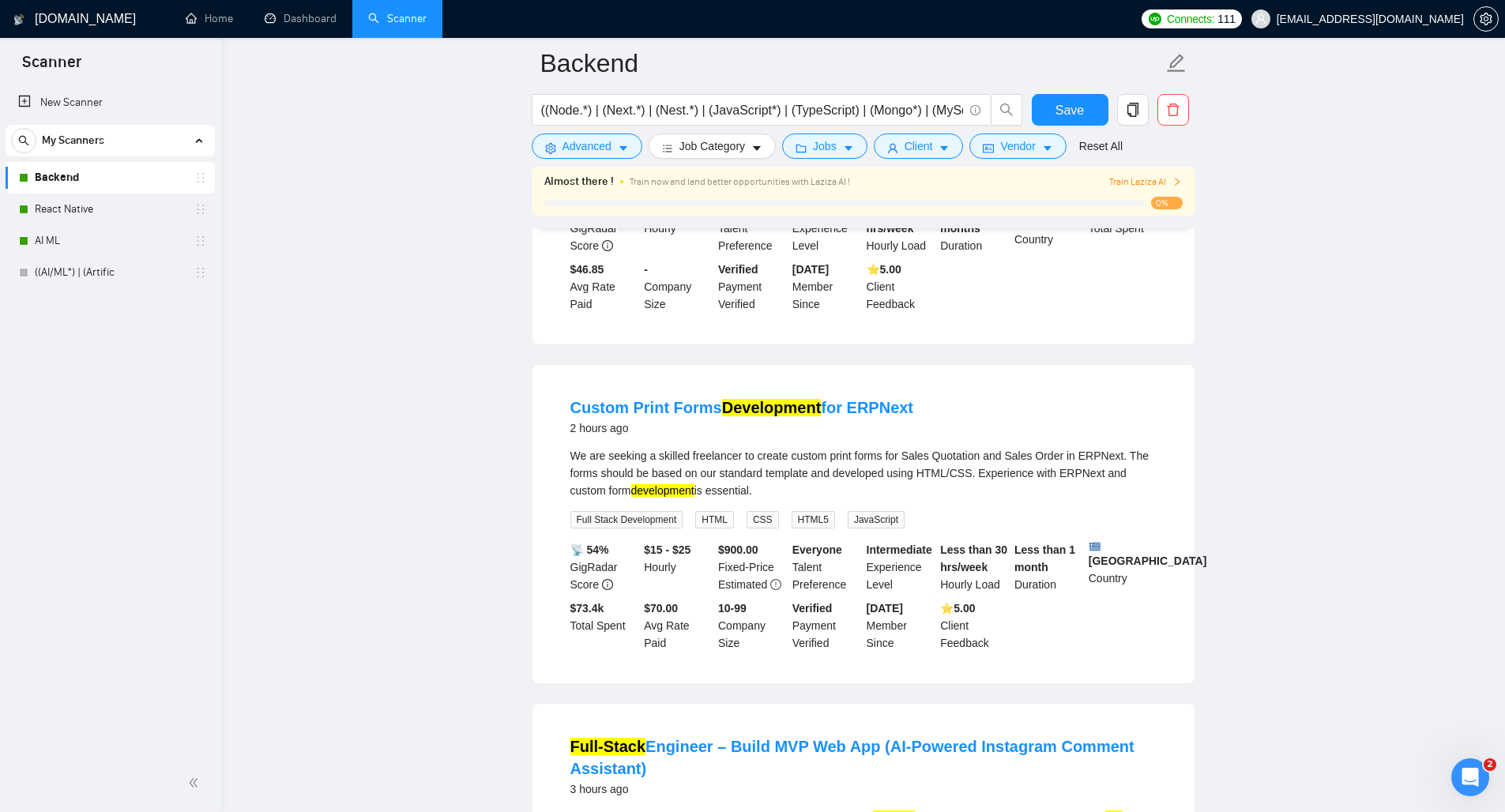
scroll to position [397, 0]
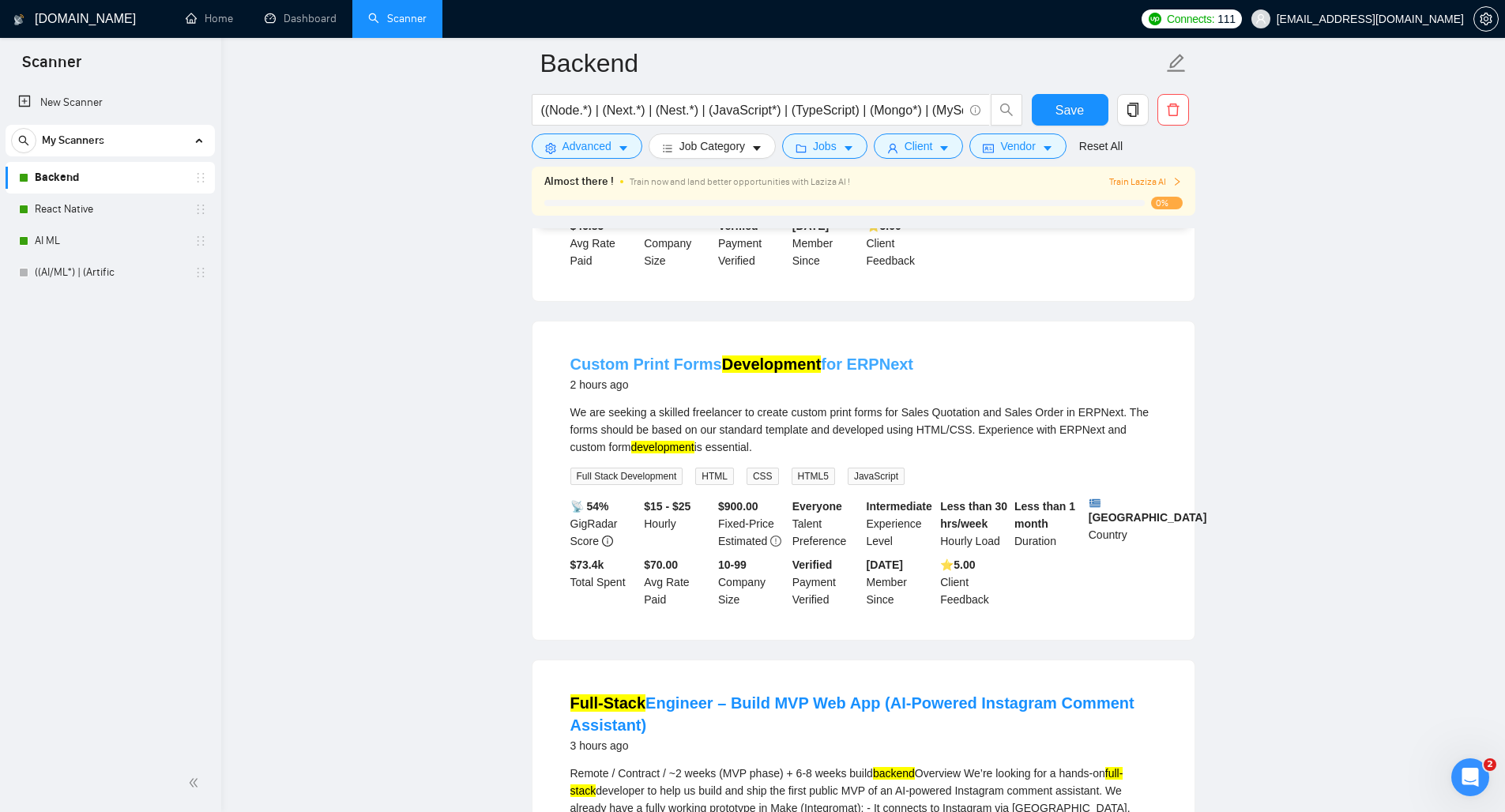
click at [650, 373] on link "Custom Print Forms Development for ERPNext" at bounding box center [742, 363] width 344 height 17
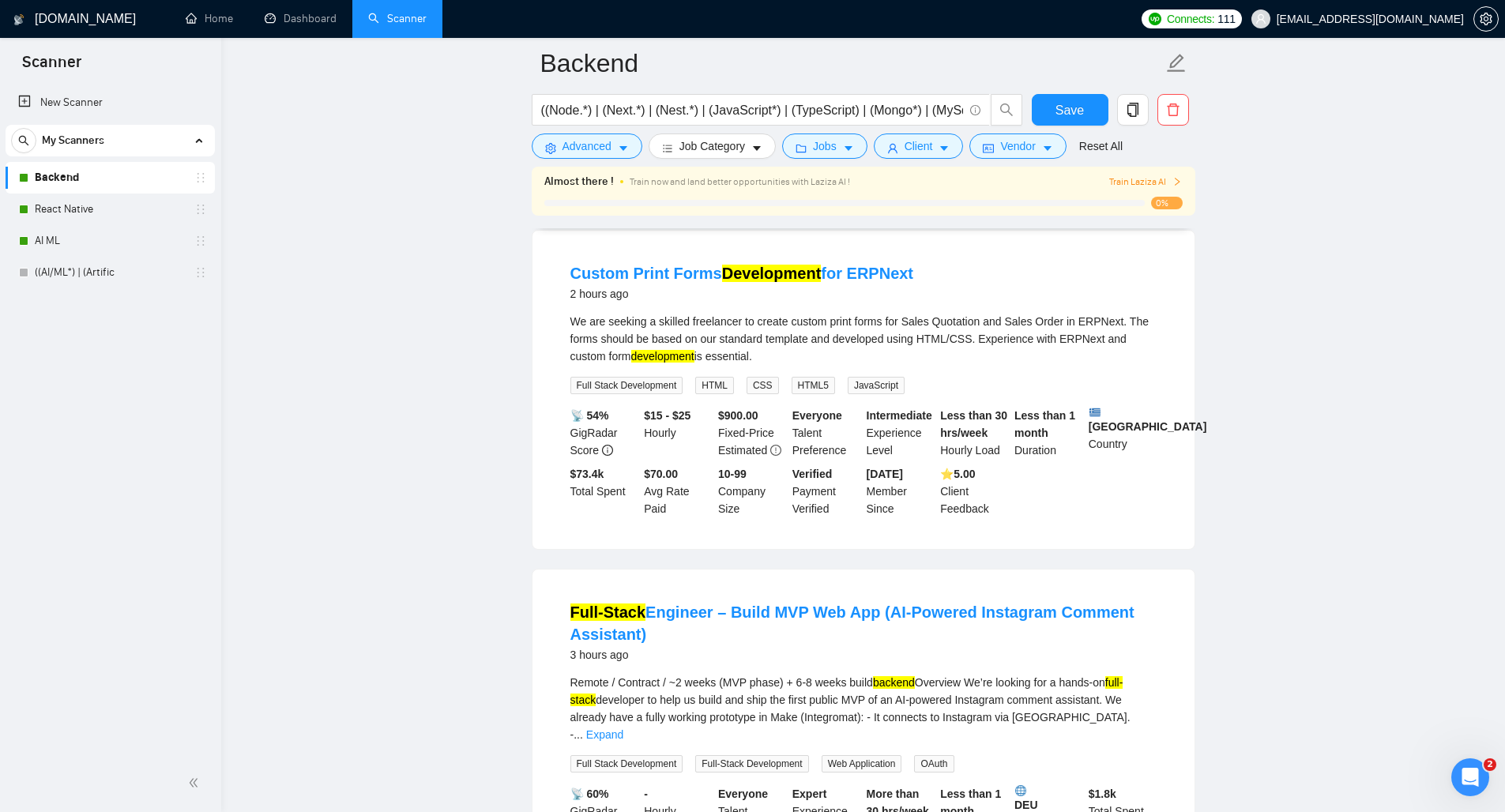
scroll to position [473, 0]
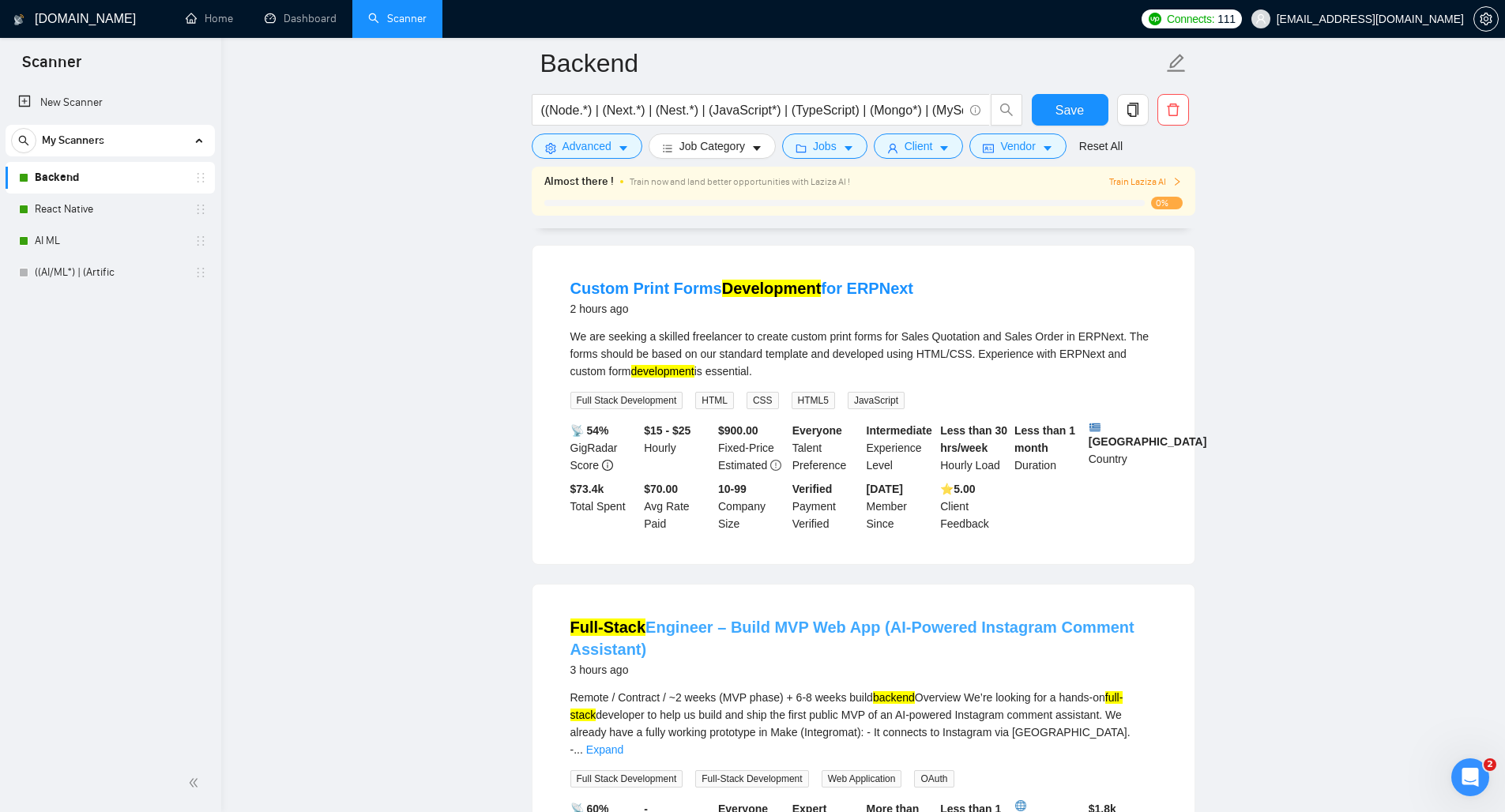
click at [680, 636] on link "Full-Stack Engineer – Build MVP Web App (AI-Powered Instagram Comment Assistant)" at bounding box center [852, 638] width 564 height 40
